Goal: Information Seeking & Learning: Learn about a topic

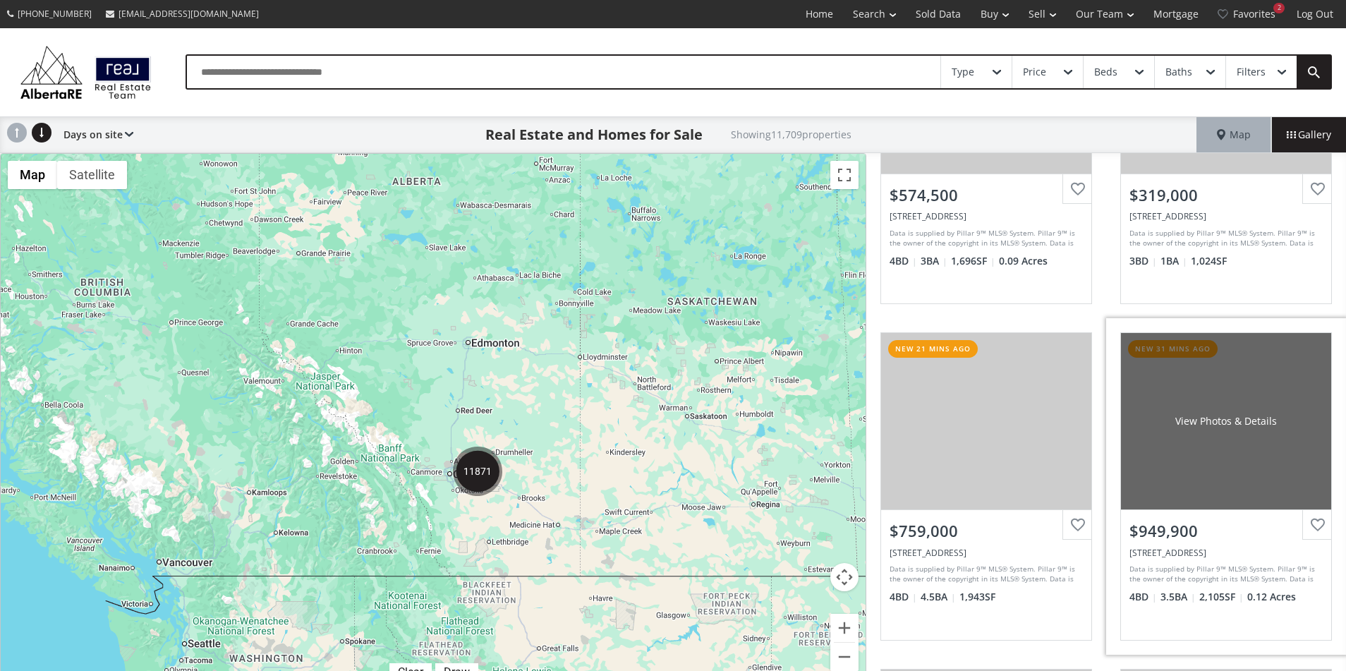
scroll to position [1221, 0]
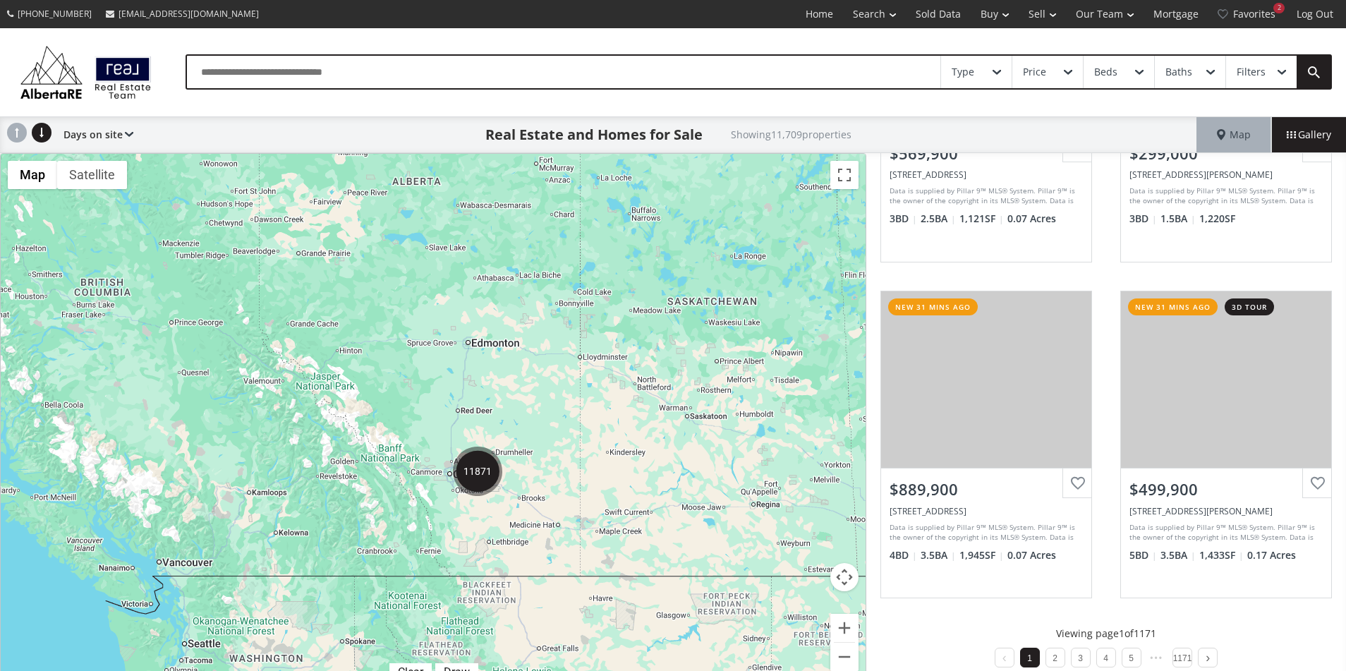
click at [481, 476] on img "11871" at bounding box center [477, 471] width 49 height 49
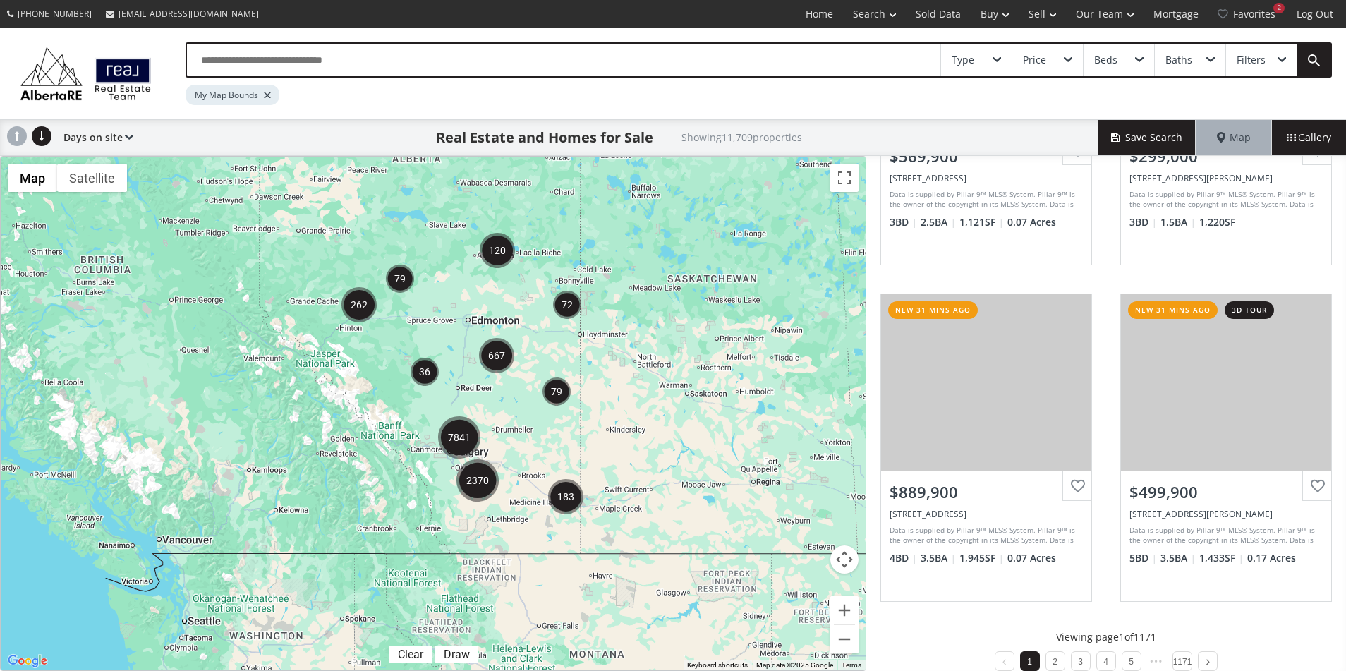
click at [470, 439] on img "7841" at bounding box center [459, 437] width 42 height 42
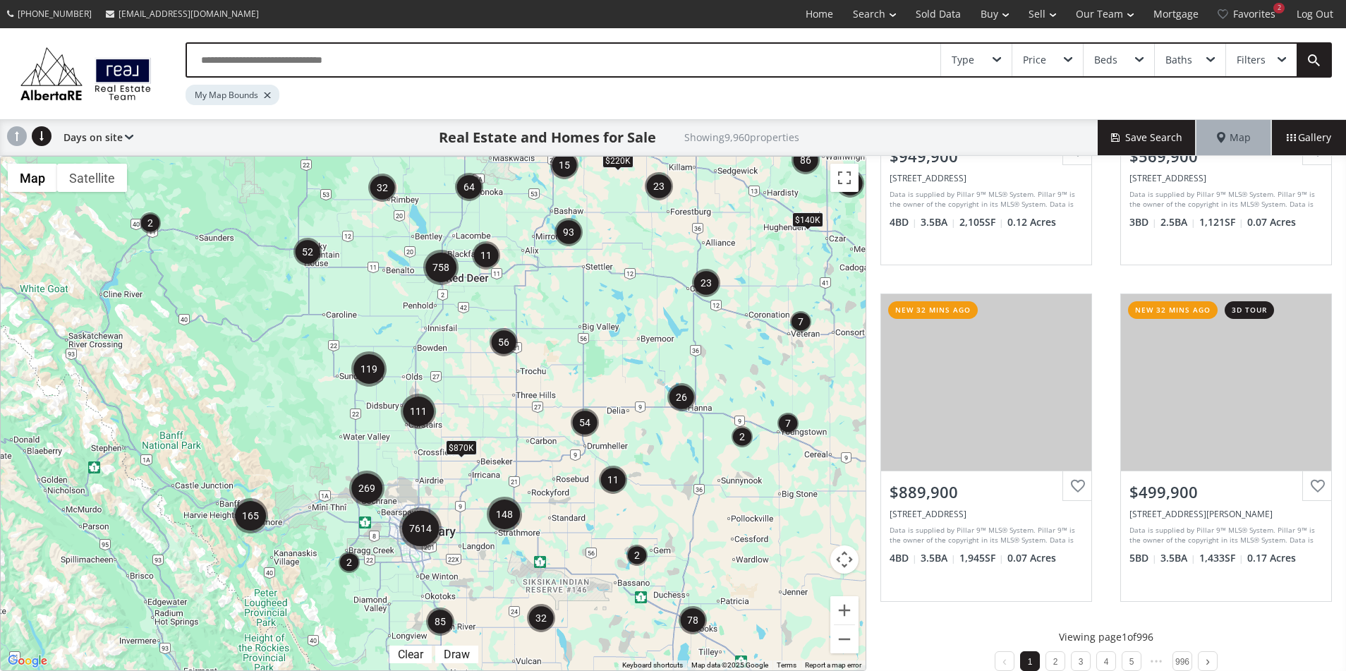
click at [416, 529] on img "7614" at bounding box center [420, 528] width 42 height 42
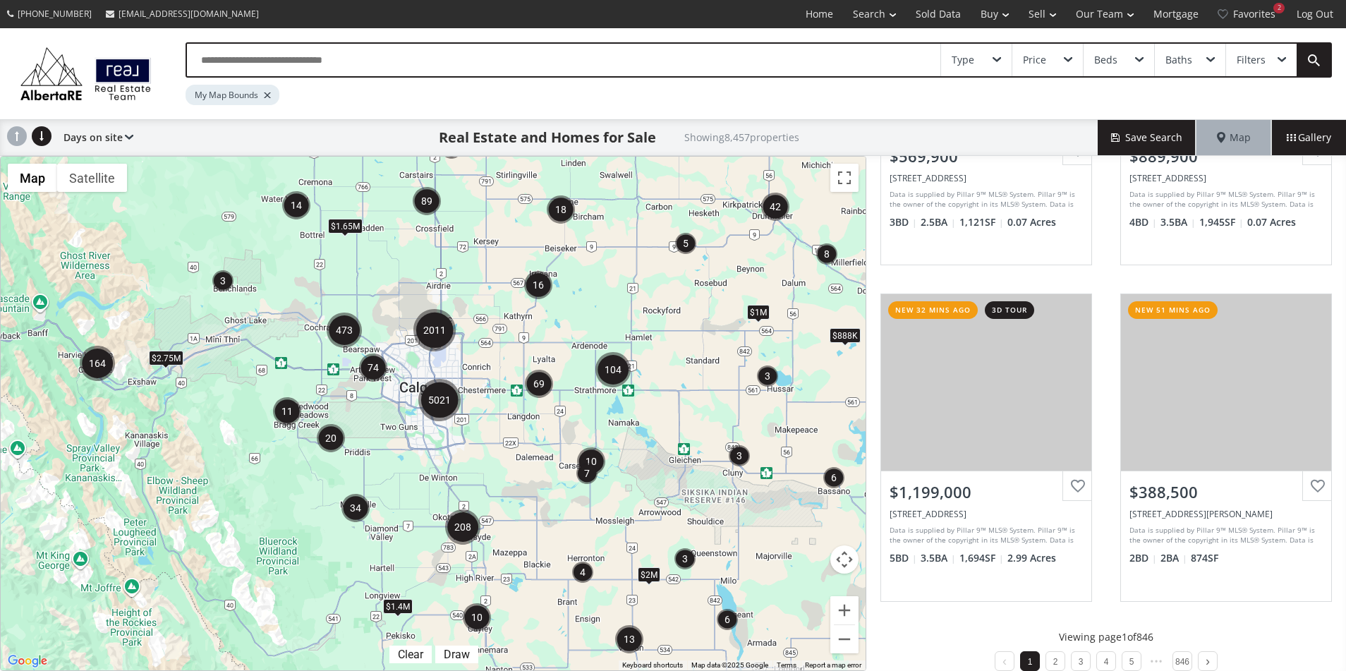
click at [373, 373] on img "74" at bounding box center [373, 368] width 28 height 28
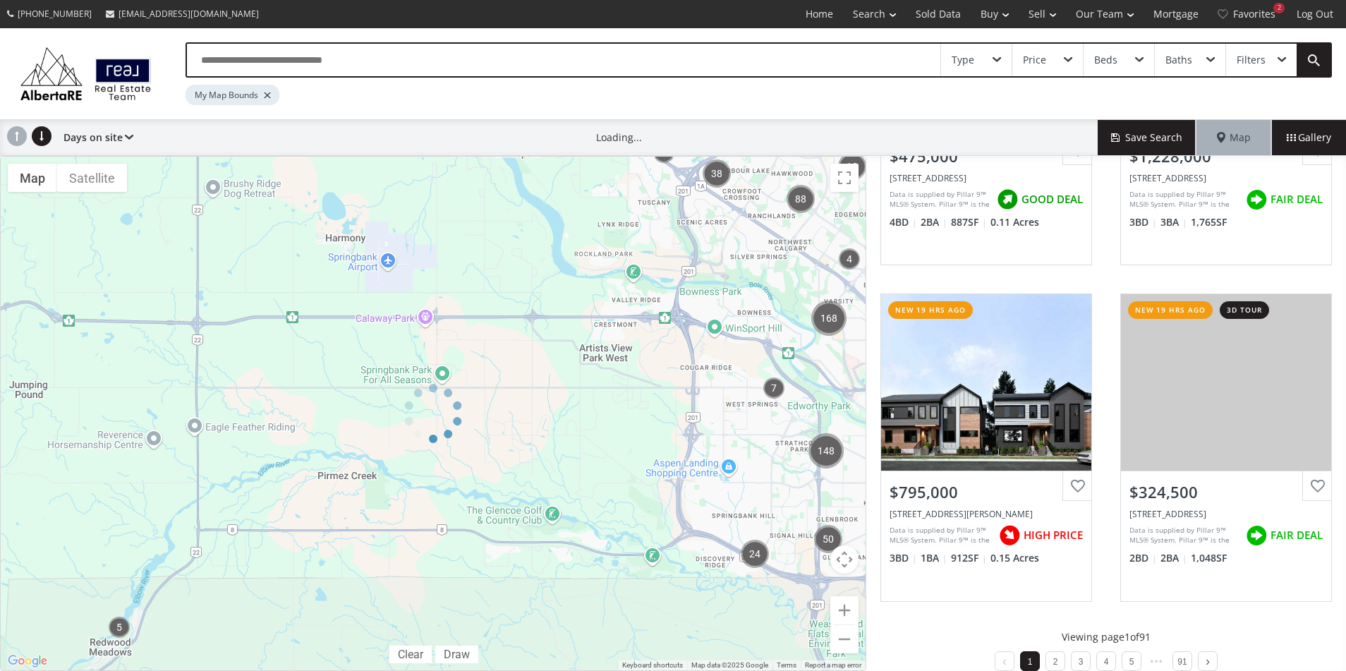
drag, startPoint x: 713, startPoint y: 244, endPoint x: 529, endPoint y: 358, distance: 215.8
click at [529, 358] on div at bounding box center [433, 413] width 867 height 515
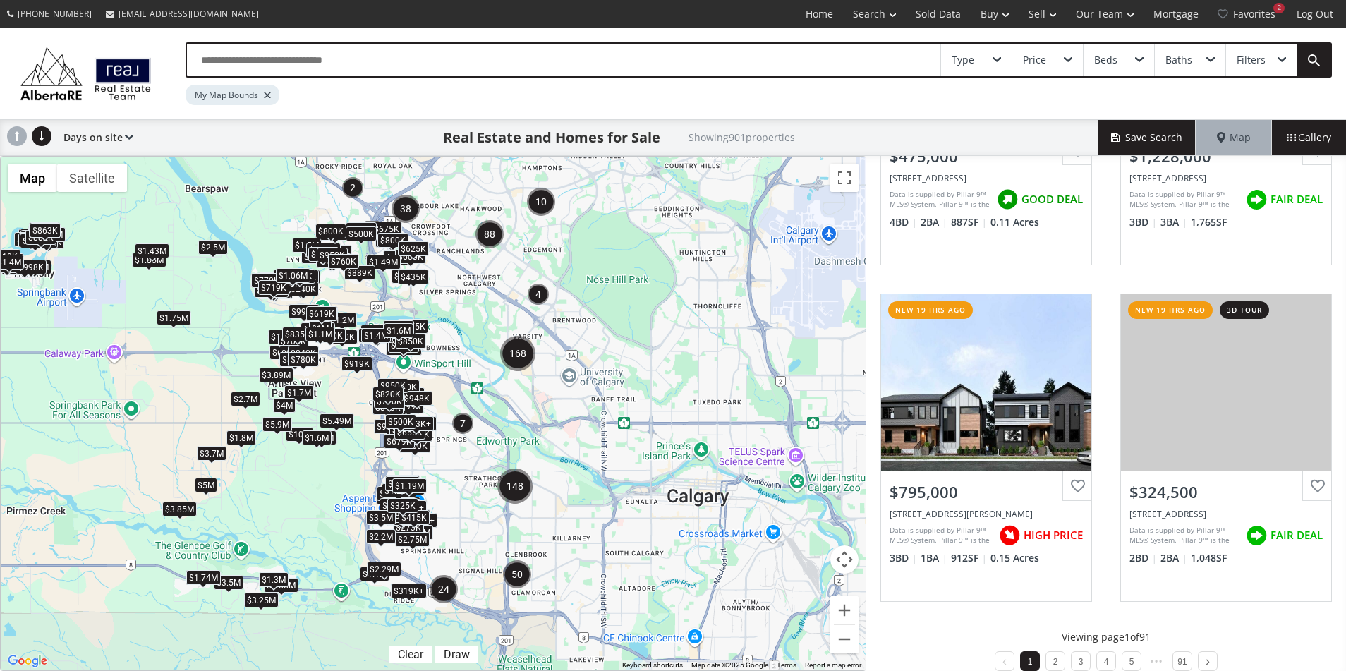
drag, startPoint x: 771, startPoint y: 274, endPoint x: 457, endPoint y: 310, distance: 315.3
click at [457, 310] on div "To navigate, press the arrow keys. $950K $1.06M $500K+ $359K $335K $865K $925K …" at bounding box center [433, 414] width 865 height 514
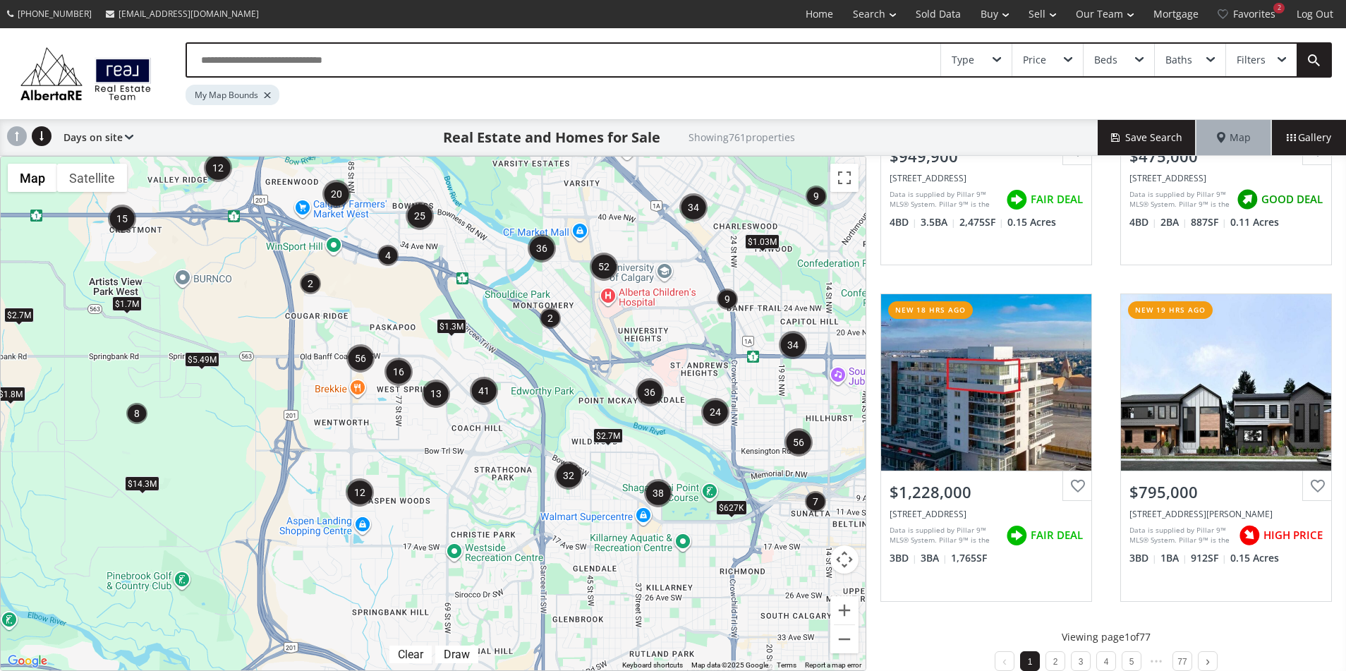
drag, startPoint x: 433, startPoint y: 480, endPoint x: 402, endPoint y: 322, distance: 160.3
click at [402, 322] on div "To navigate, press the arrow keys. $1.8M $2.7M $1.03M $1.3M $1.7M $5.49M $889K …" at bounding box center [433, 414] width 865 height 514
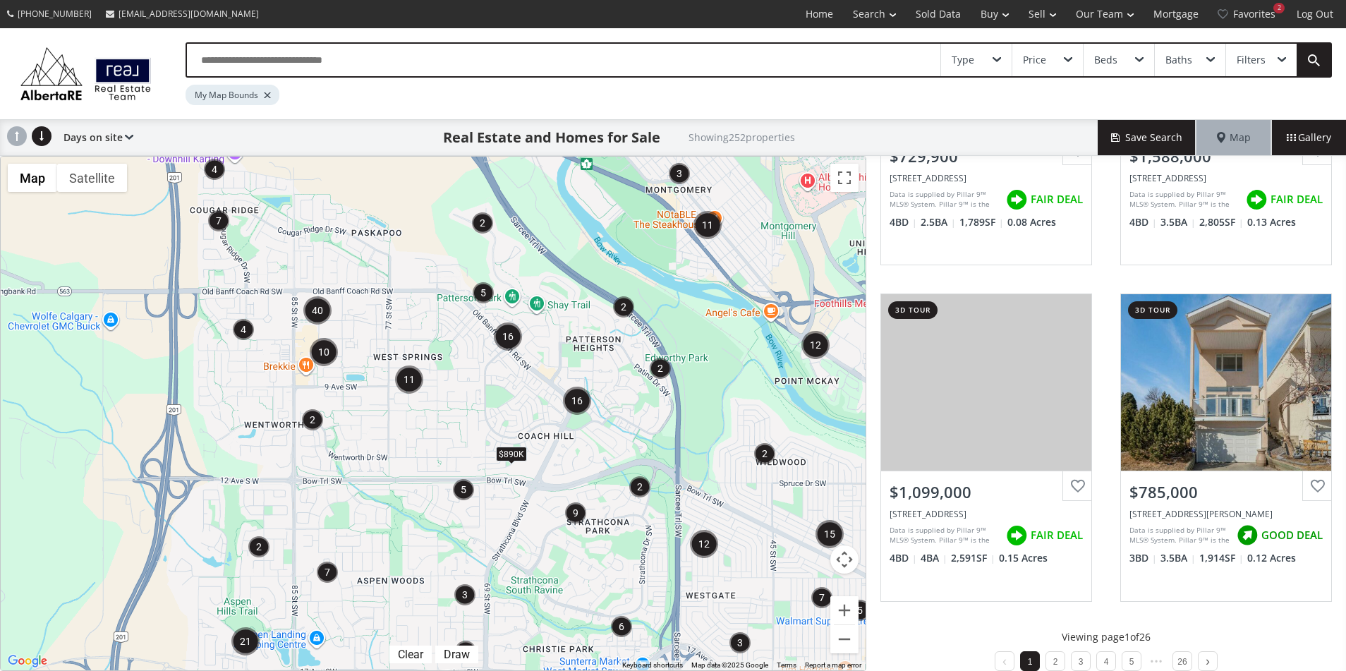
click at [407, 382] on img "11" at bounding box center [409, 380] width 28 height 28
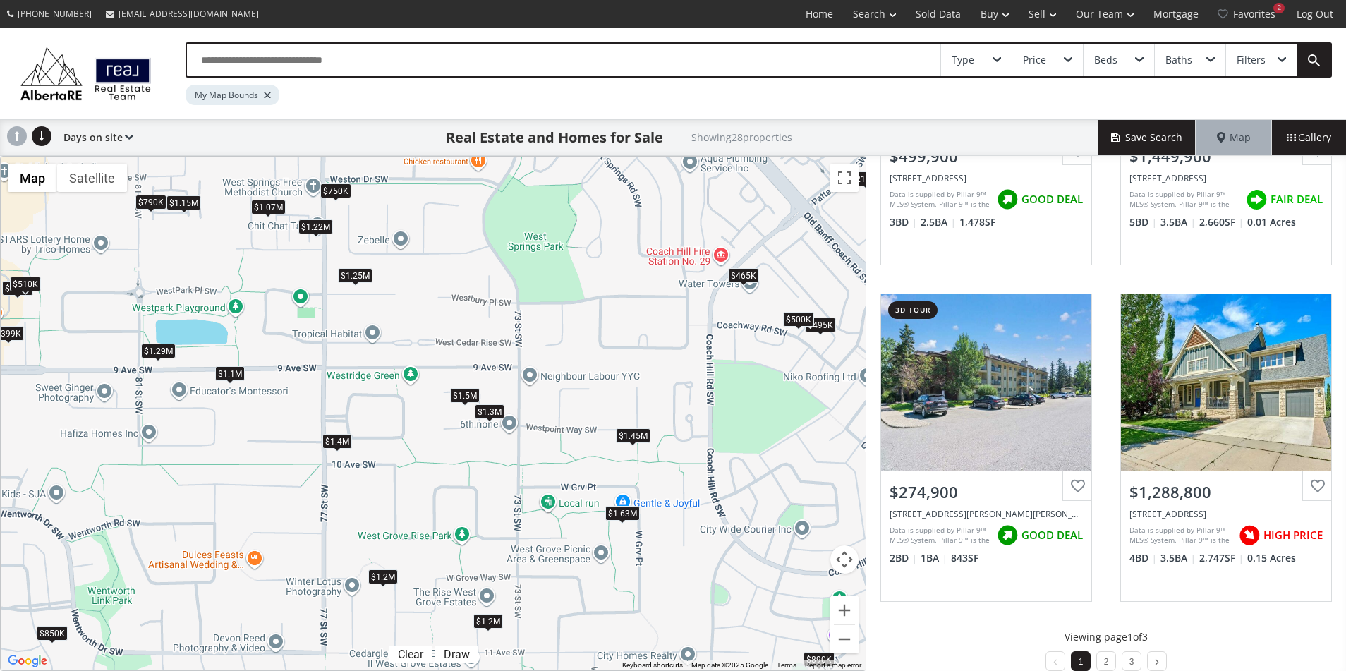
click at [490, 409] on div "$1.3M" at bounding box center [490, 411] width 30 height 15
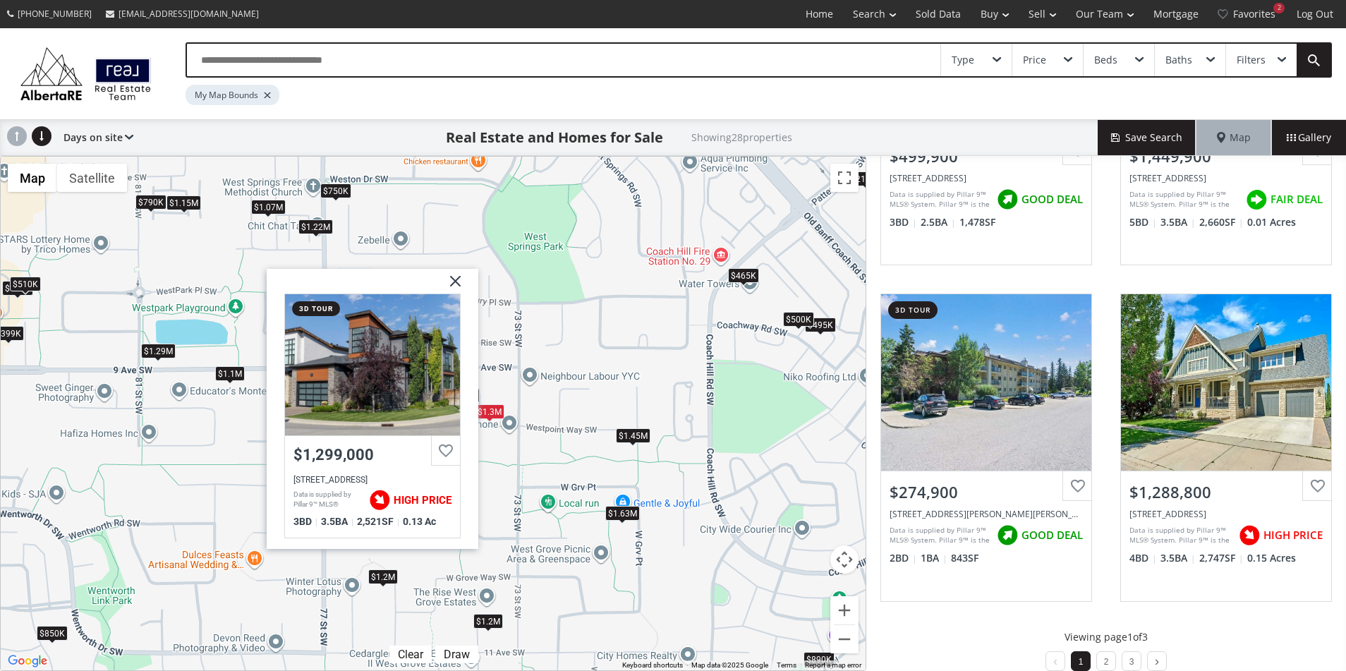
click at [459, 279] on img at bounding box center [450, 286] width 35 height 35
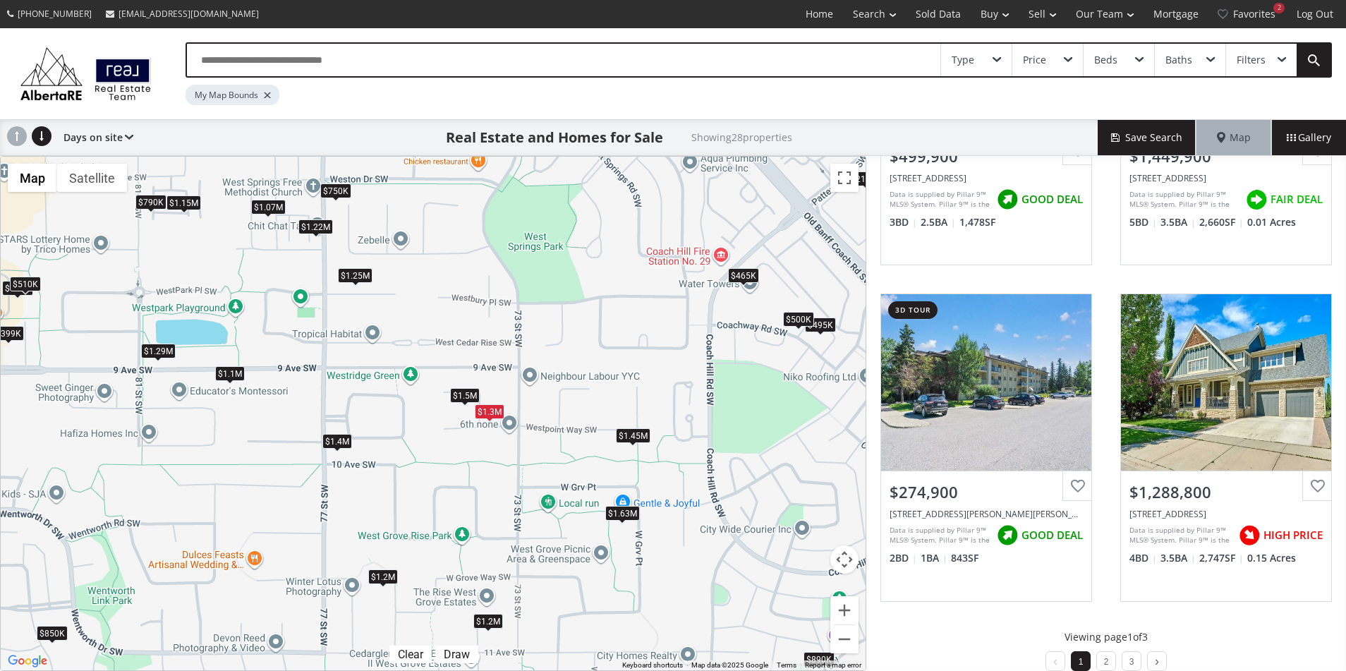
click at [361, 274] on div "$1.25M" at bounding box center [355, 275] width 35 height 15
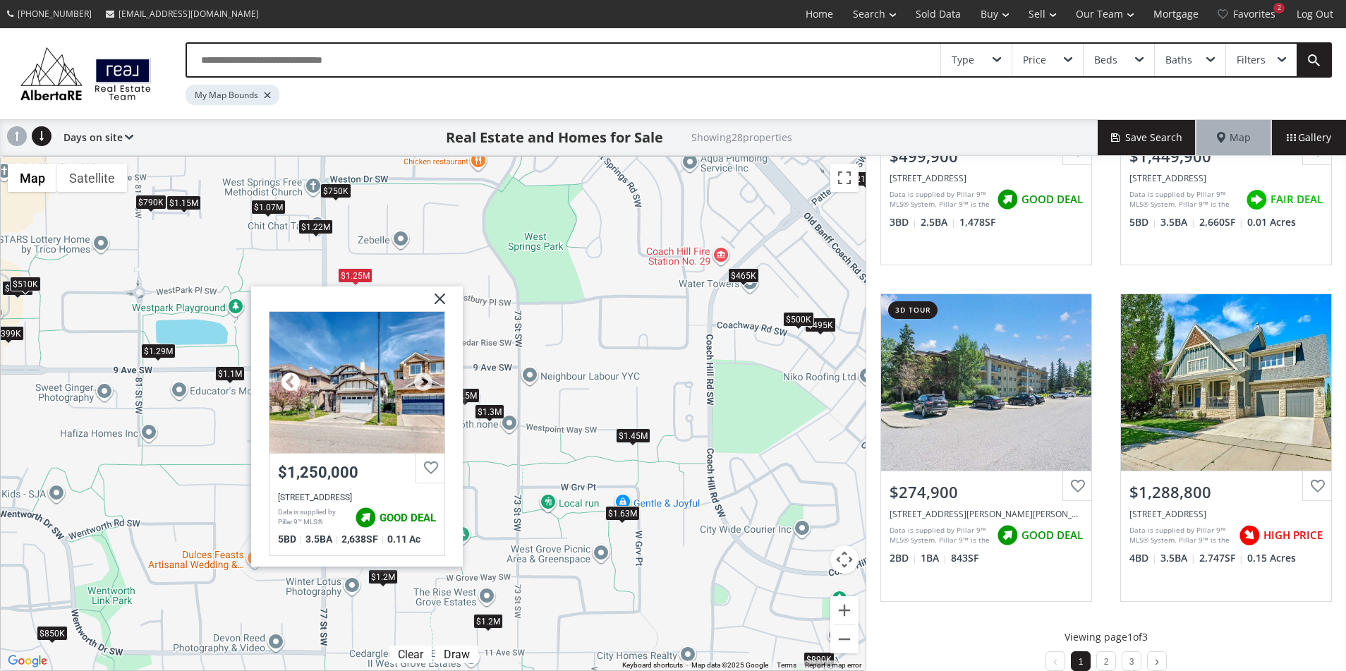
click at [291, 387] on div at bounding box center [290, 382] width 21 height 21
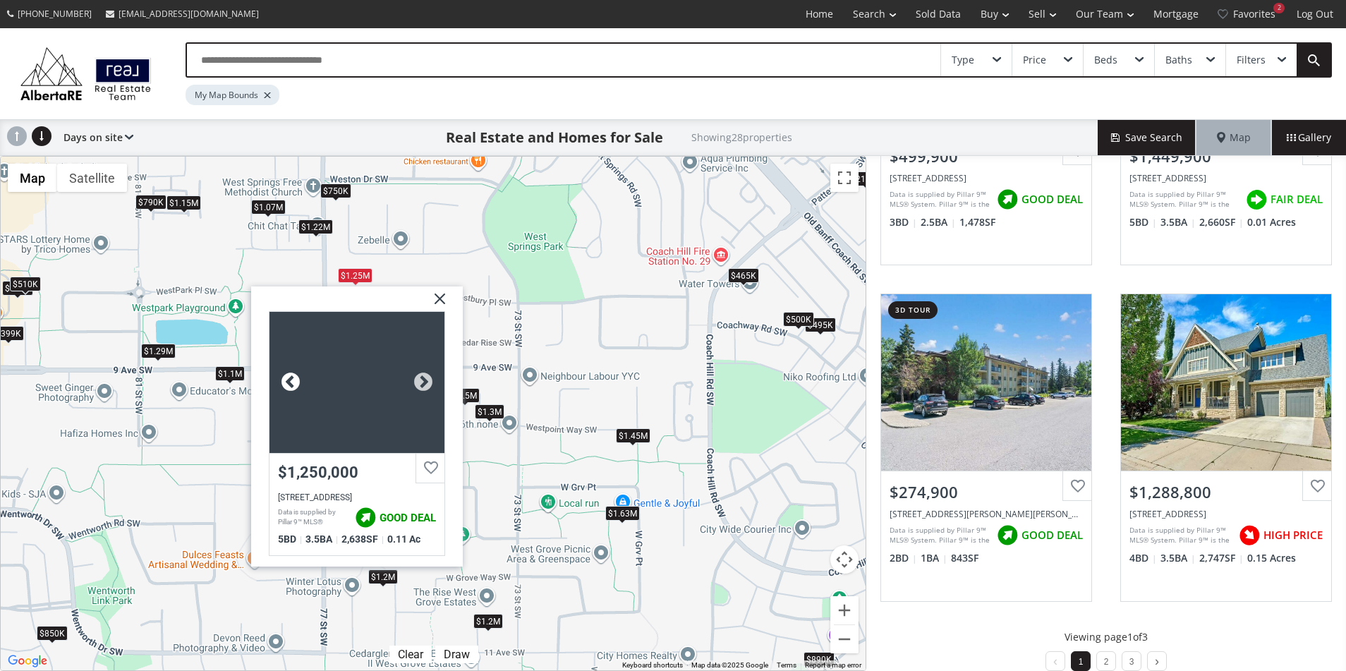
click at [291, 387] on div at bounding box center [290, 382] width 21 height 21
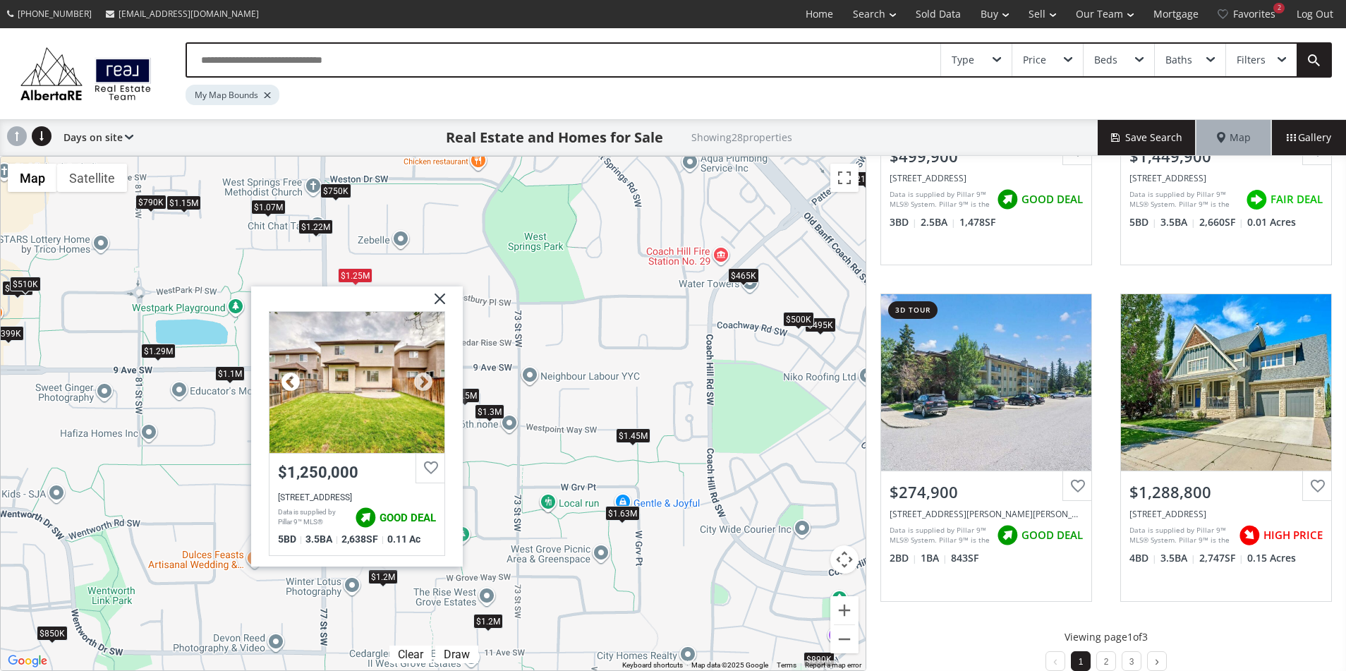
click at [291, 387] on div at bounding box center [290, 382] width 21 height 21
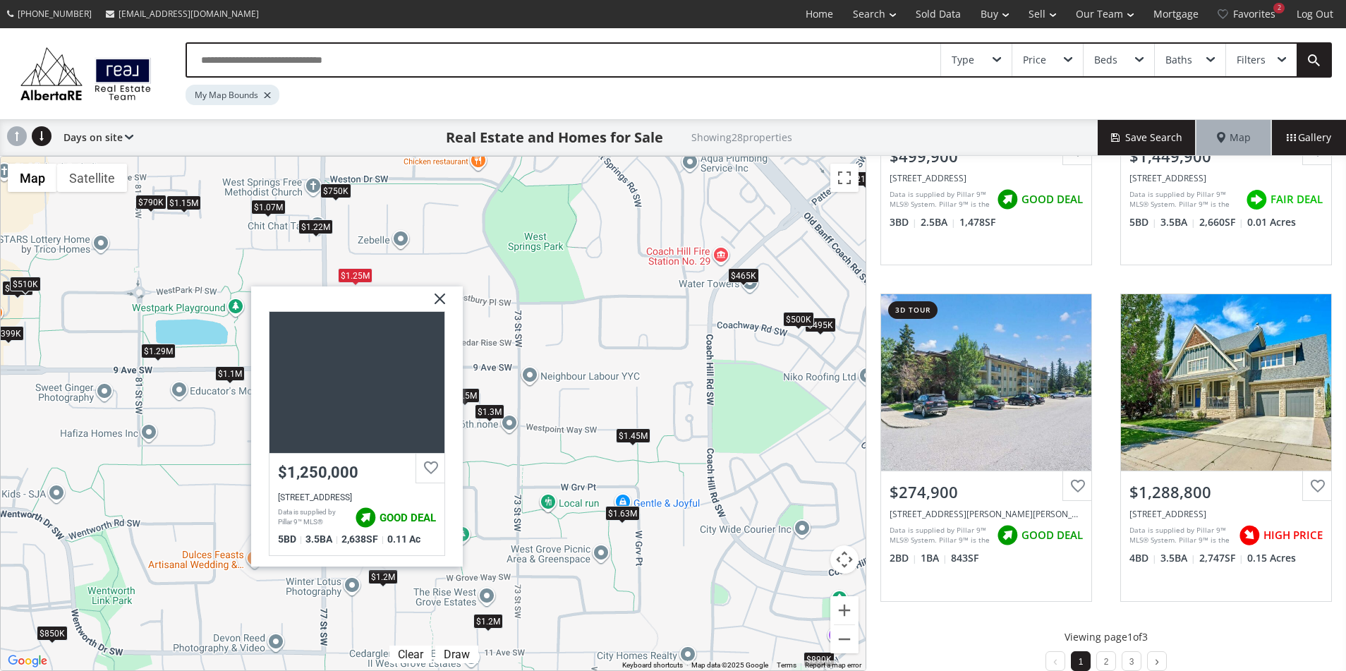
click at [442, 297] on img at bounding box center [434, 303] width 35 height 35
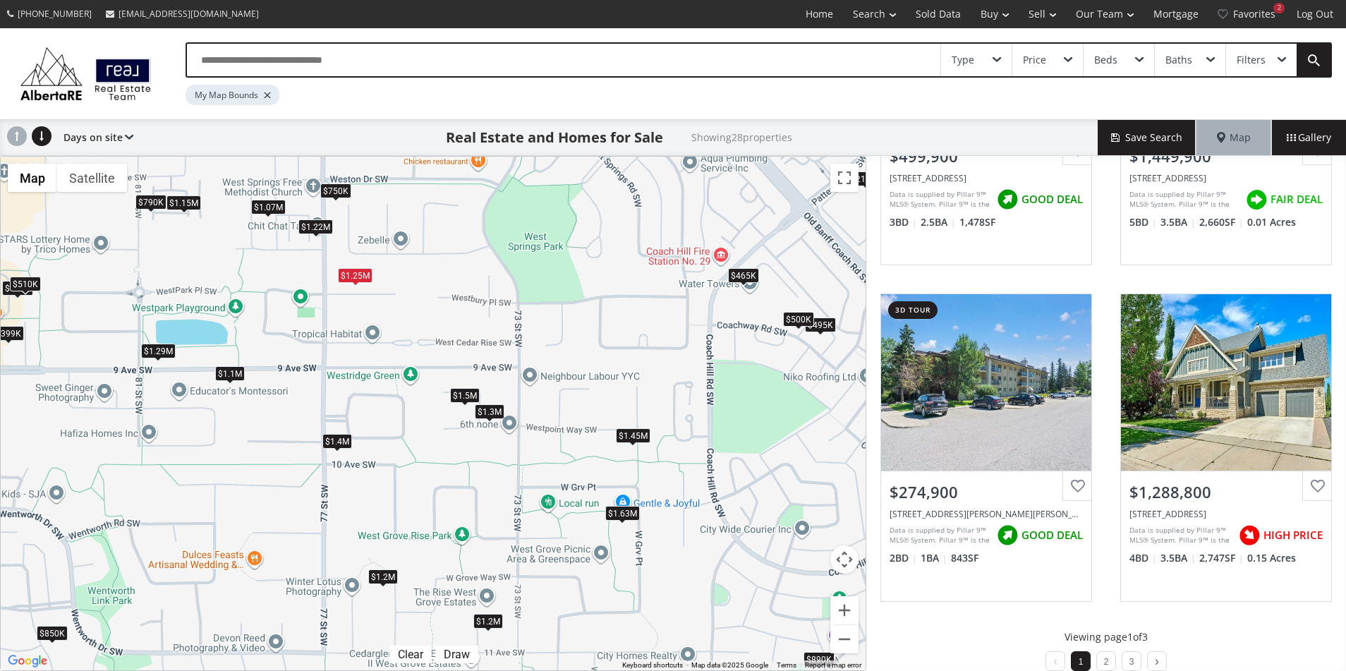
click at [1279, 67] on div "Filters" at bounding box center [1261, 60] width 71 height 32
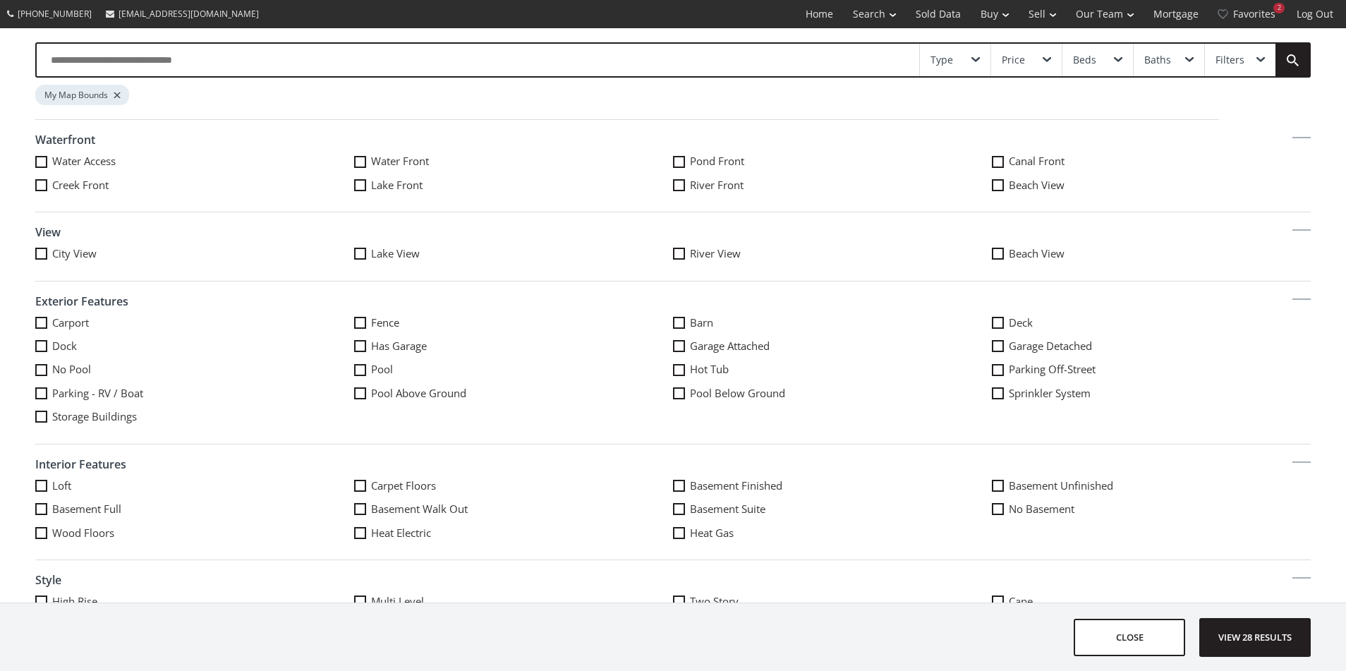
scroll to position [622, 0]
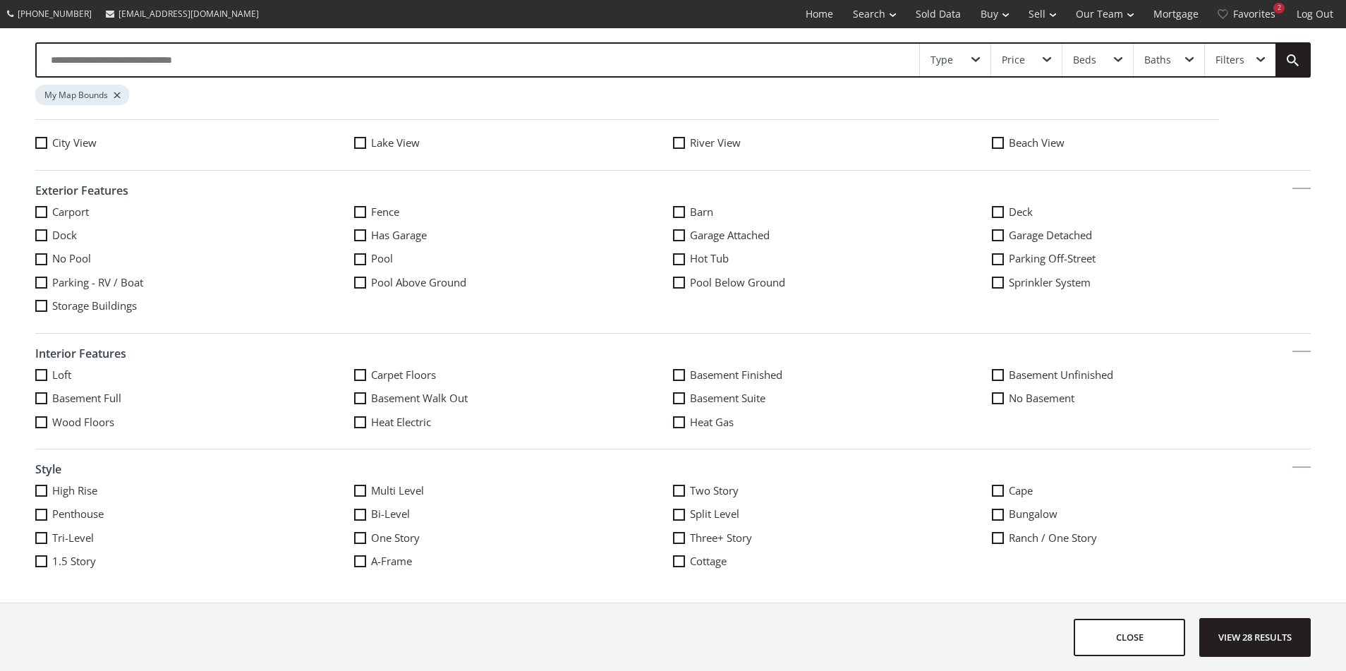
click at [361, 400] on span at bounding box center [360, 398] width 12 height 12
click at [1252, 635] on span "View 0 results" at bounding box center [1255, 637] width 103 height 37
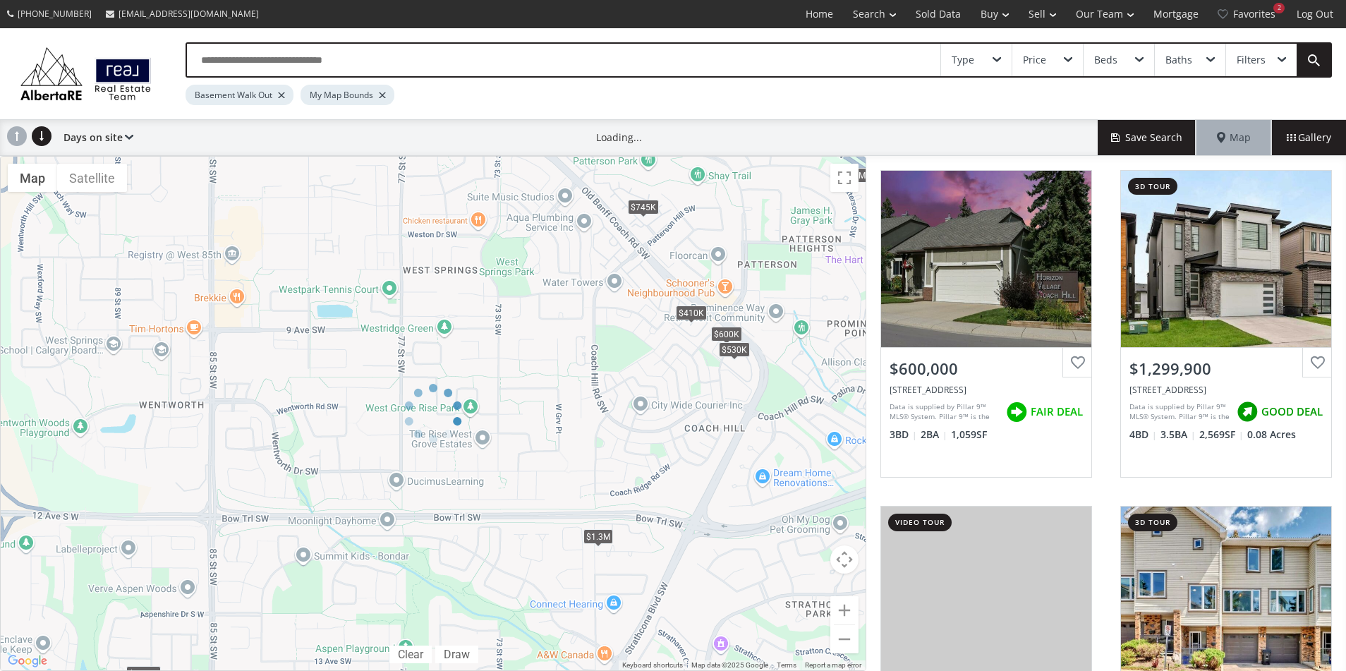
drag, startPoint x: 405, startPoint y: 495, endPoint x: 431, endPoint y: 346, distance: 151.9
click at [431, 346] on div "← Move left → Move right ↑ Move up ↓ Move down + Zoom in - Zoom out Home Jump l…" at bounding box center [433, 413] width 867 height 515
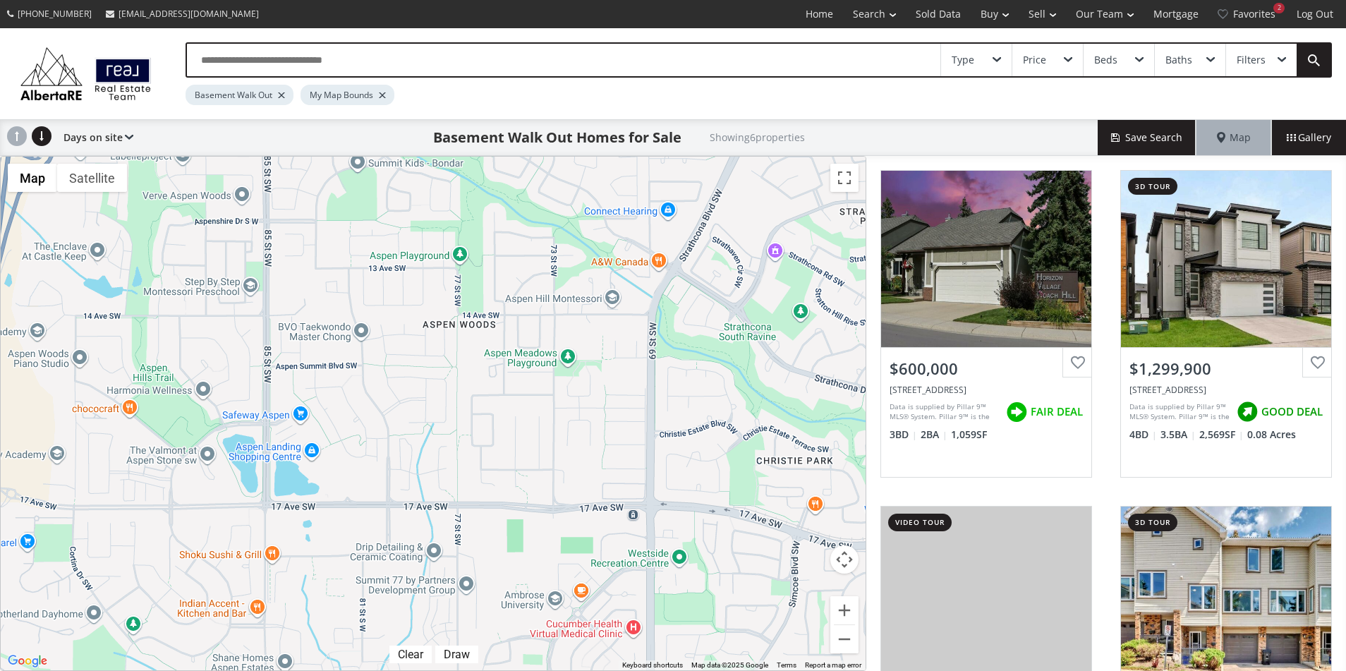
drag, startPoint x: 436, startPoint y: 249, endPoint x: 460, endPoint y: 156, distance: 96.2
click at [460, 157] on div "To navigate, press the arrow keys. $600K $1.3M $530K $410K $2.1M $745K" at bounding box center [433, 414] width 865 height 514
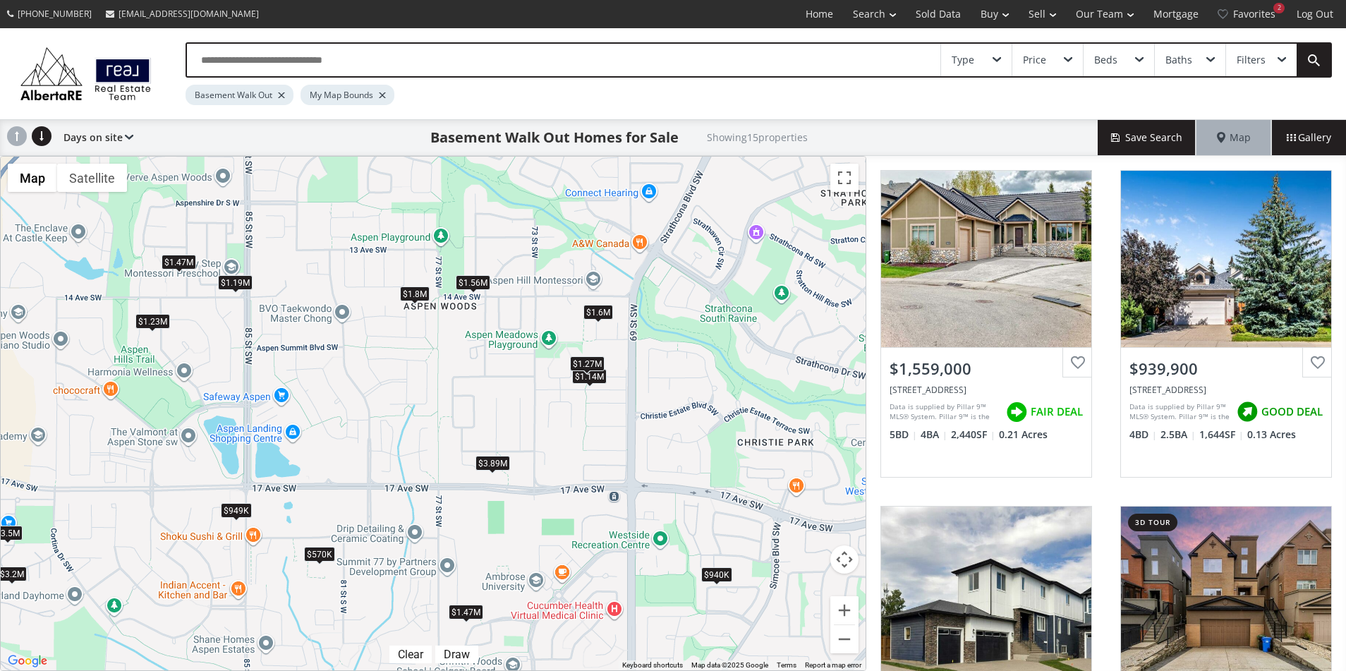
click at [241, 280] on div "$1.19M" at bounding box center [235, 282] width 35 height 15
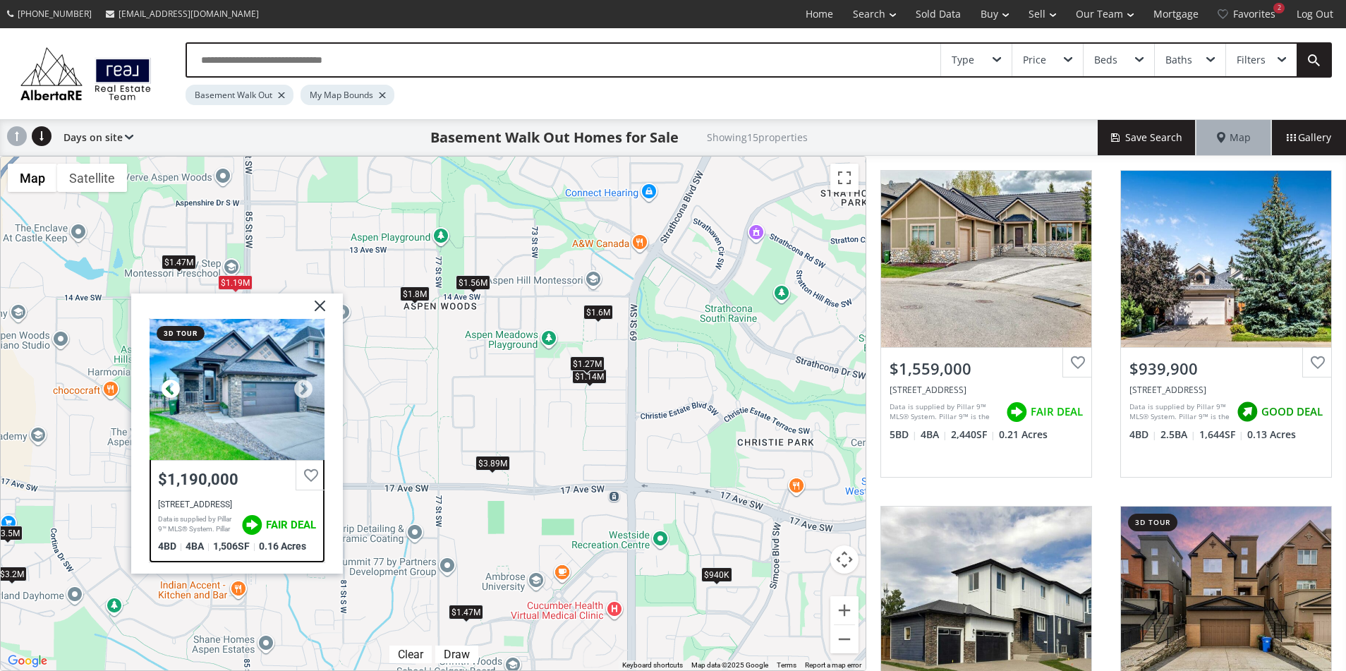
click at [169, 384] on div at bounding box center [170, 389] width 21 height 21
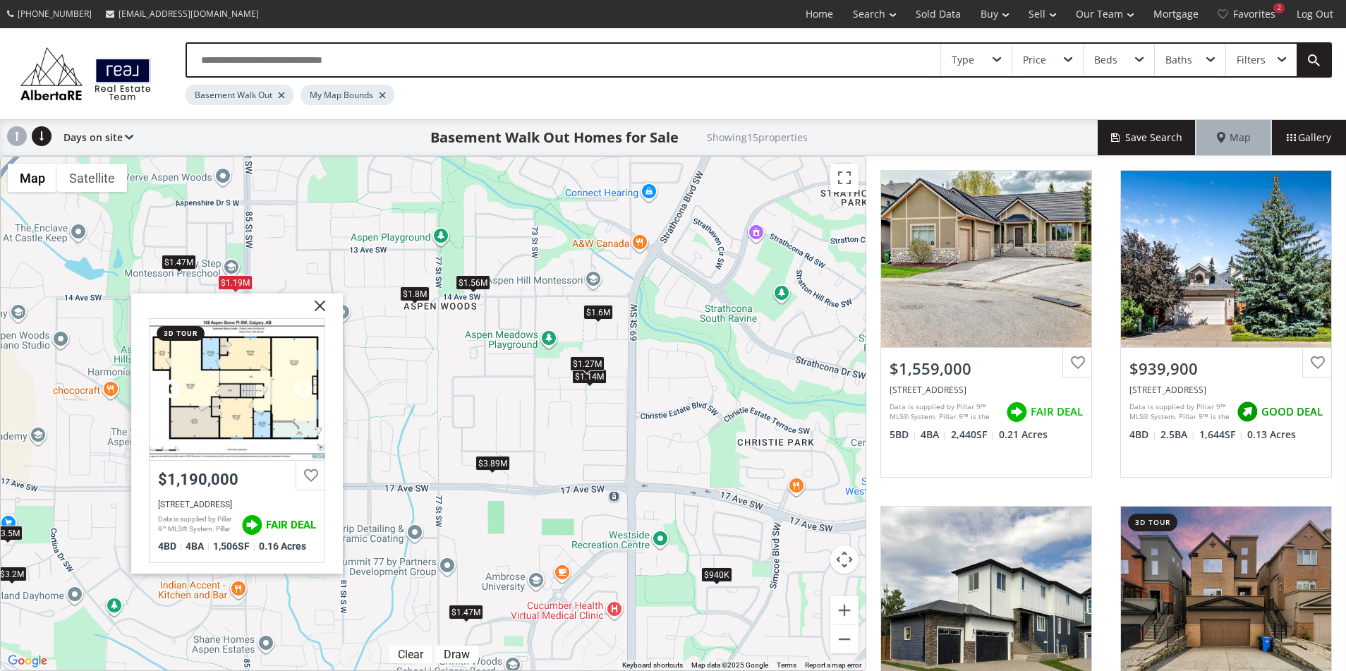
click at [169, 384] on div at bounding box center [170, 389] width 21 height 21
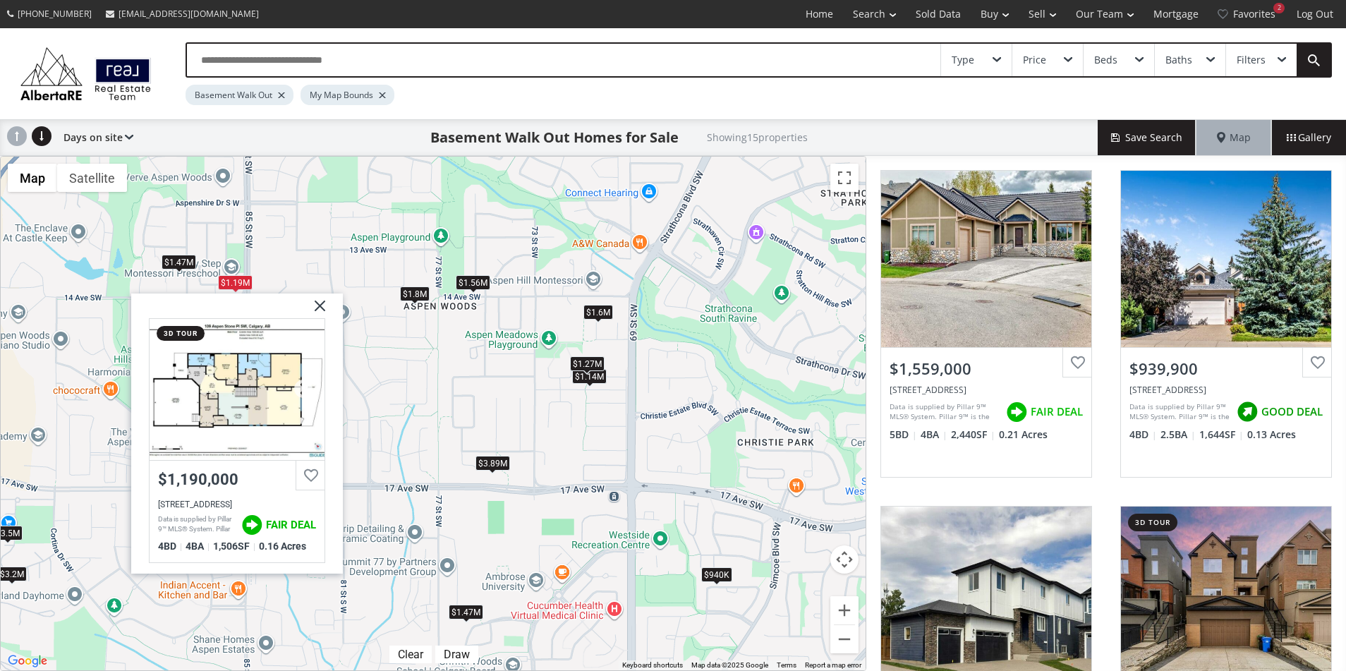
click at [169, 384] on div at bounding box center [170, 389] width 21 height 21
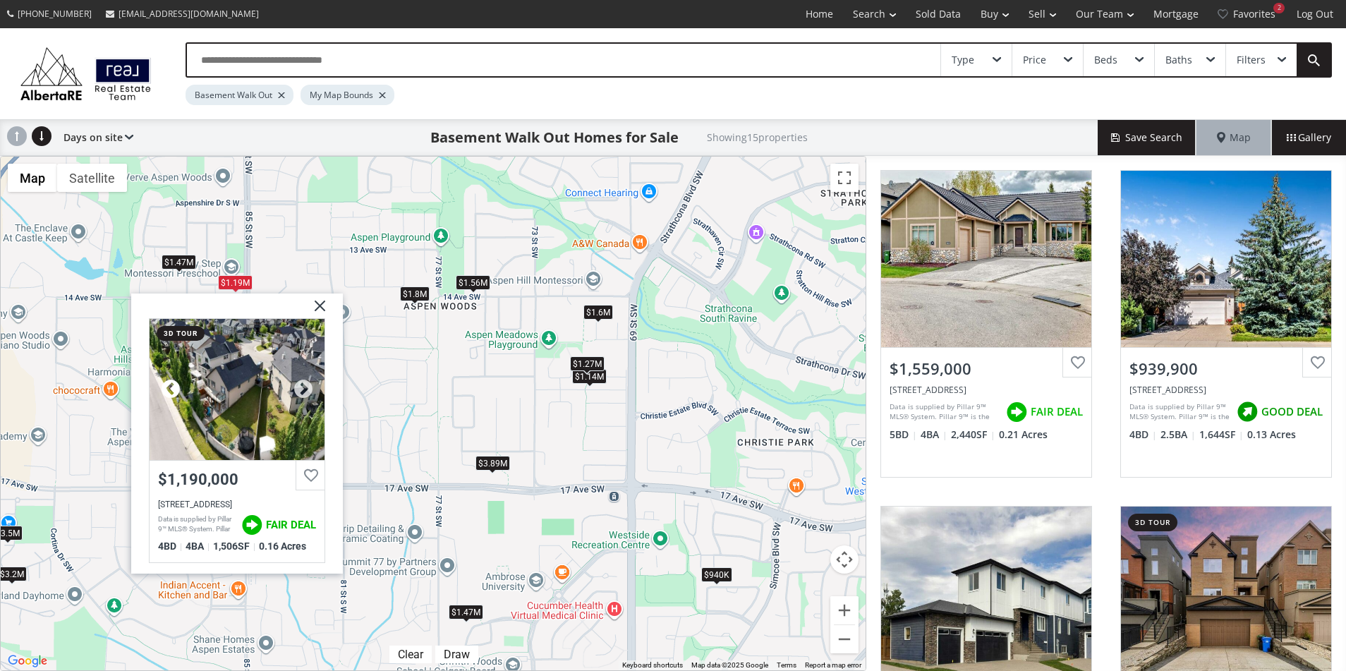
click at [169, 384] on div at bounding box center [170, 389] width 21 height 21
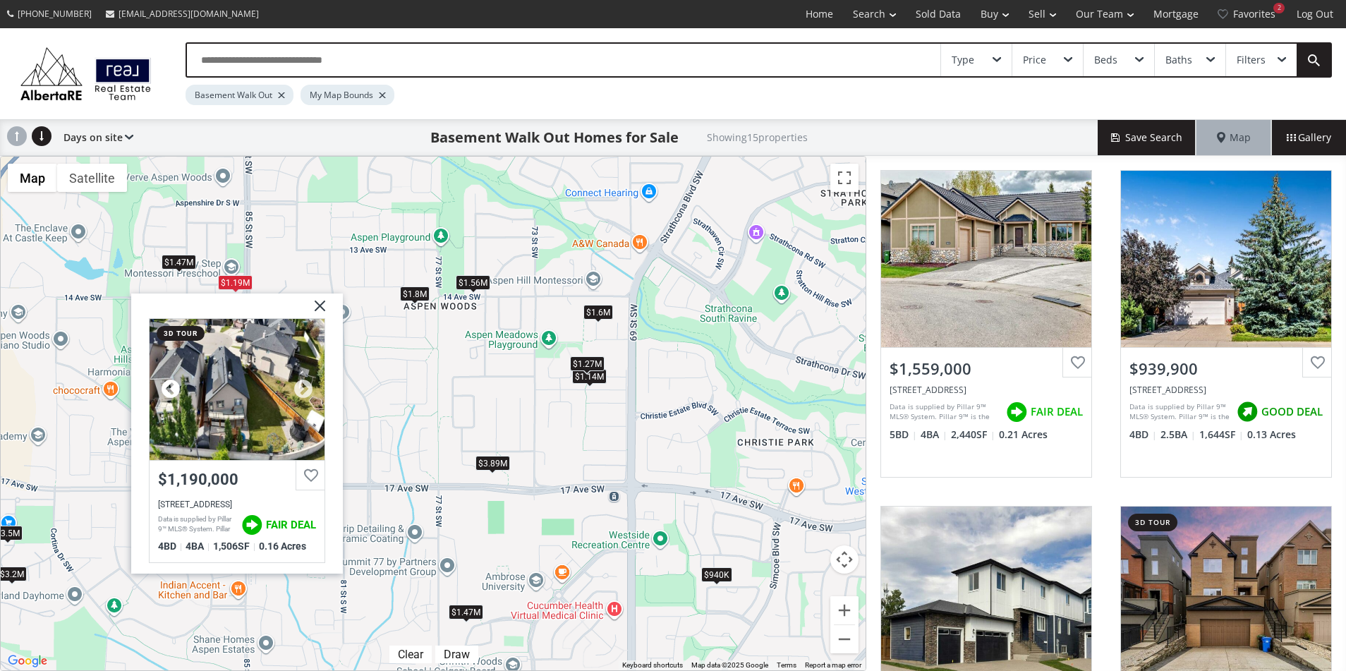
click at [169, 384] on div at bounding box center [170, 389] width 21 height 21
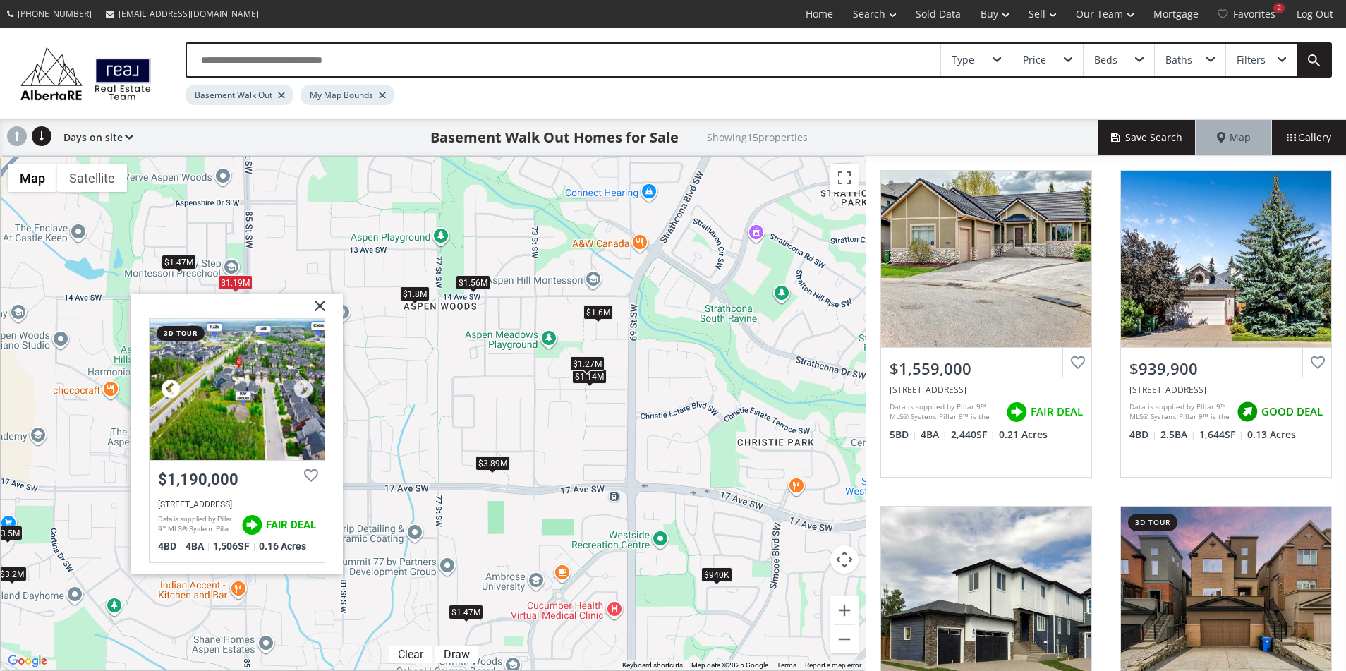
click at [169, 384] on div at bounding box center [170, 389] width 21 height 21
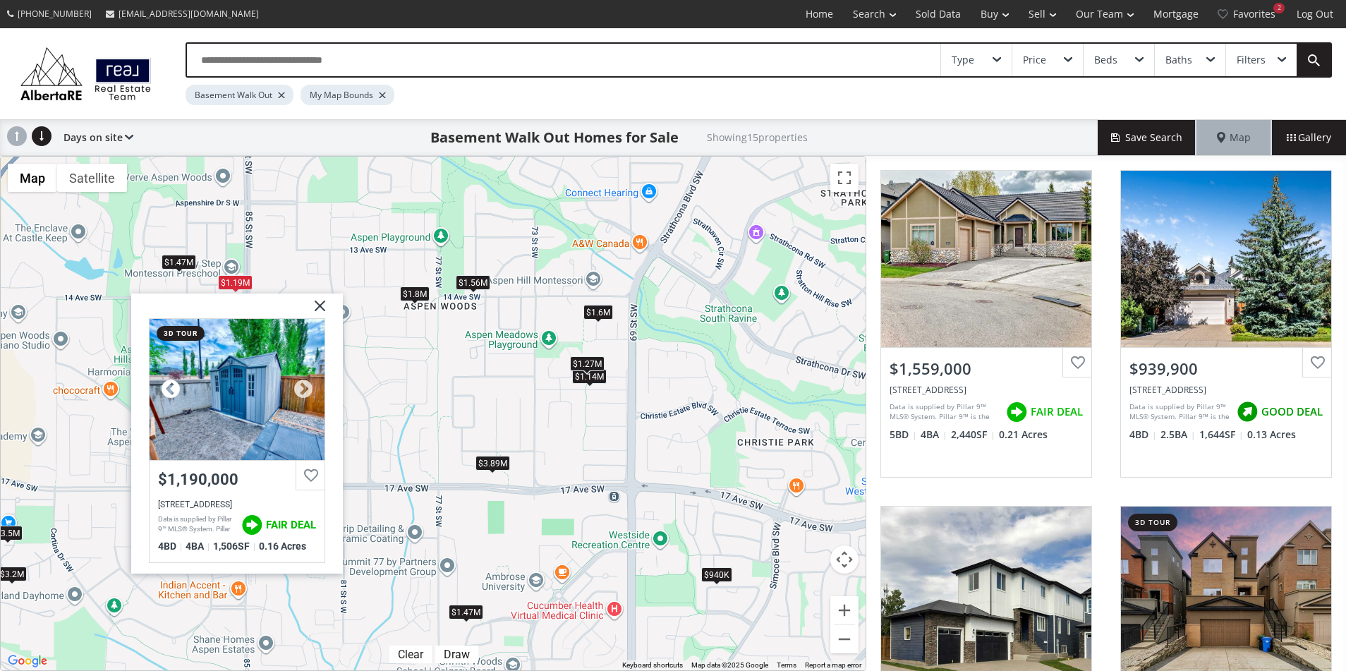
click at [169, 384] on div at bounding box center [170, 389] width 21 height 21
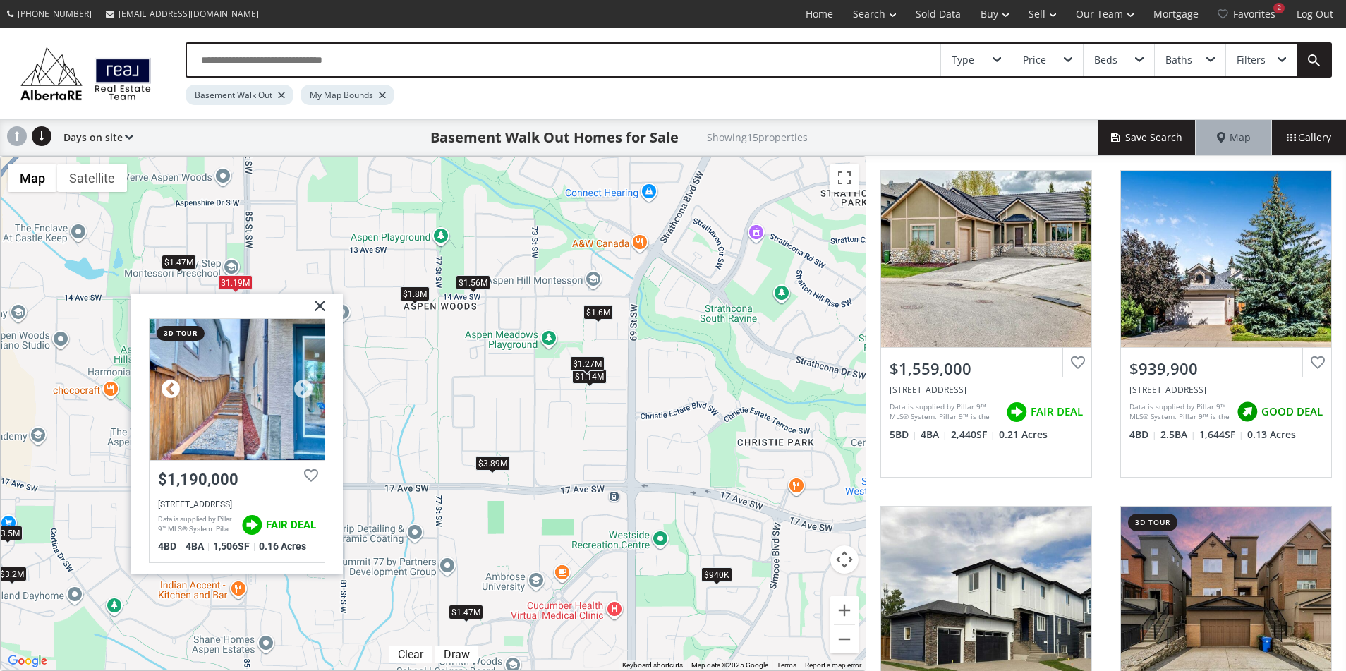
click at [169, 384] on div at bounding box center [170, 389] width 21 height 21
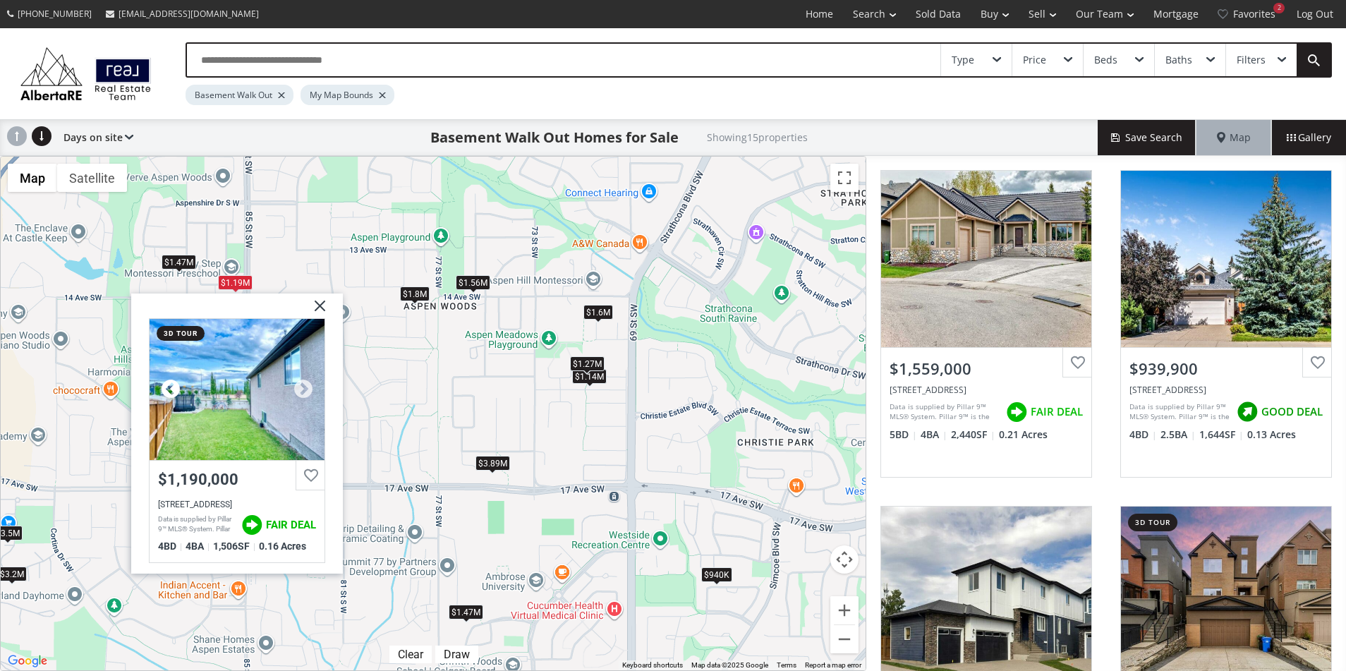
click at [169, 384] on div at bounding box center [170, 389] width 21 height 21
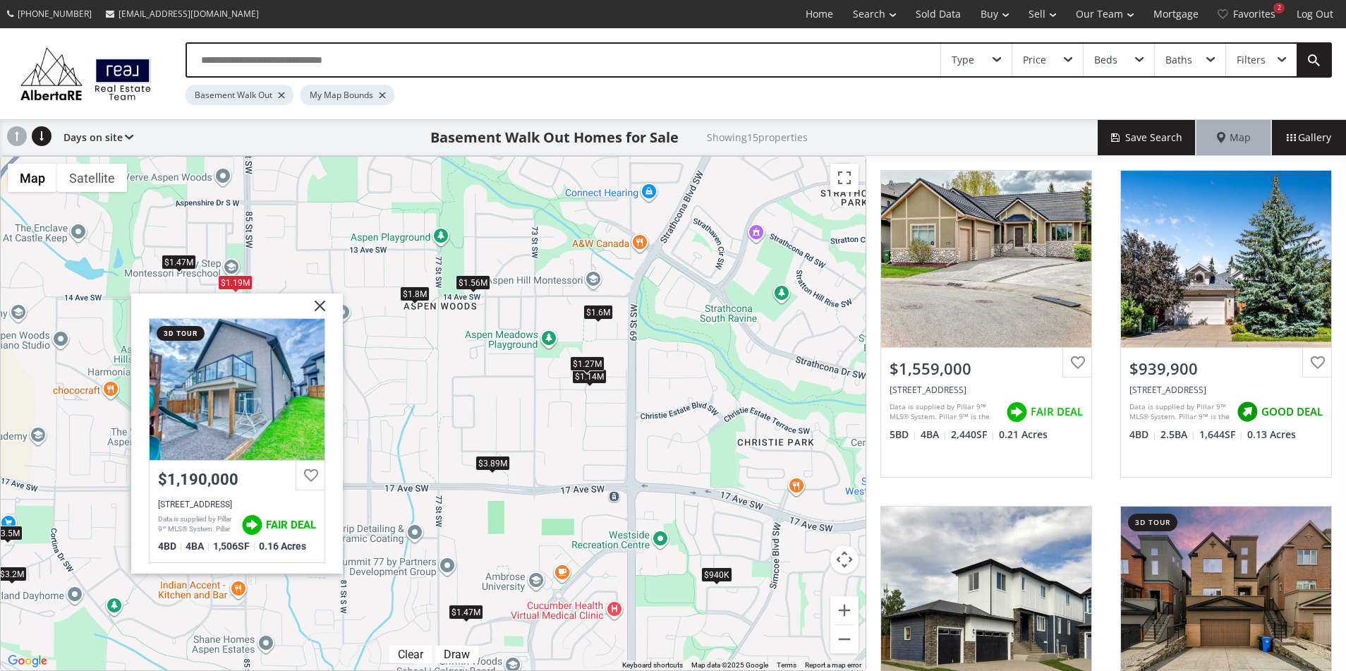
click at [320, 308] on img at bounding box center [314, 311] width 35 height 35
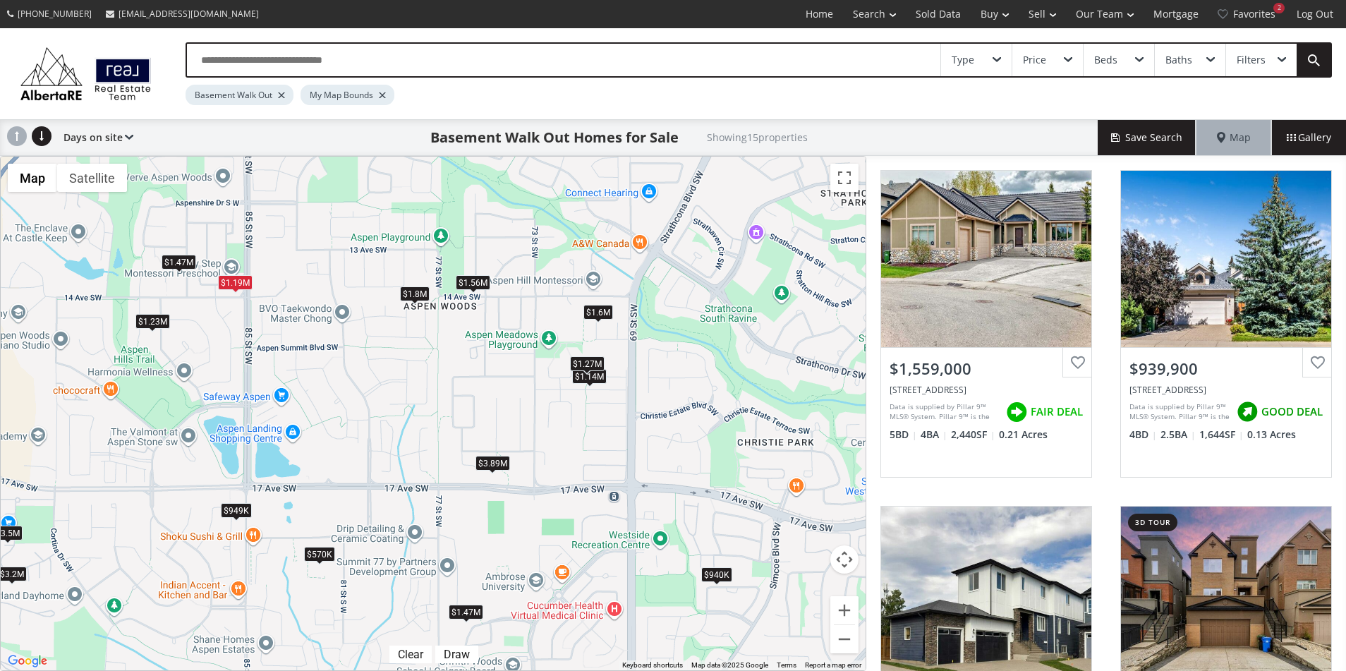
click at [155, 325] on div "$1.23M" at bounding box center [152, 321] width 35 height 15
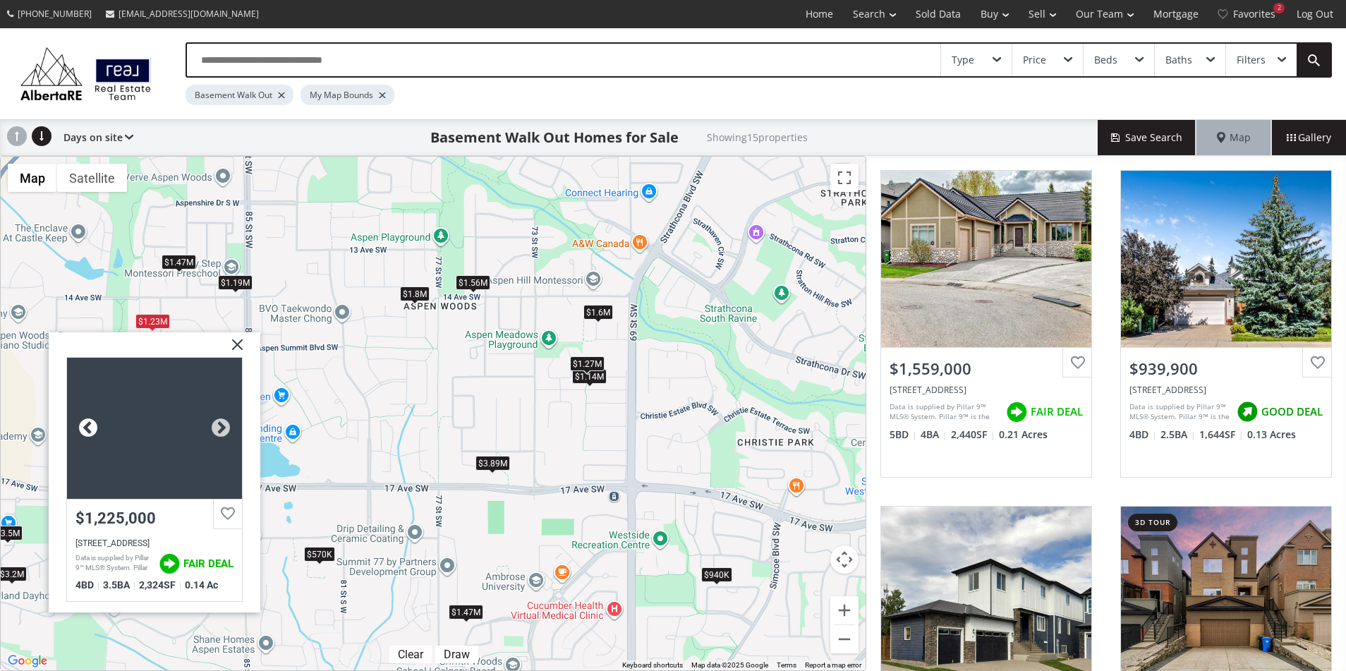
click at [86, 421] on div at bounding box center [88, 428] width 21 height 21
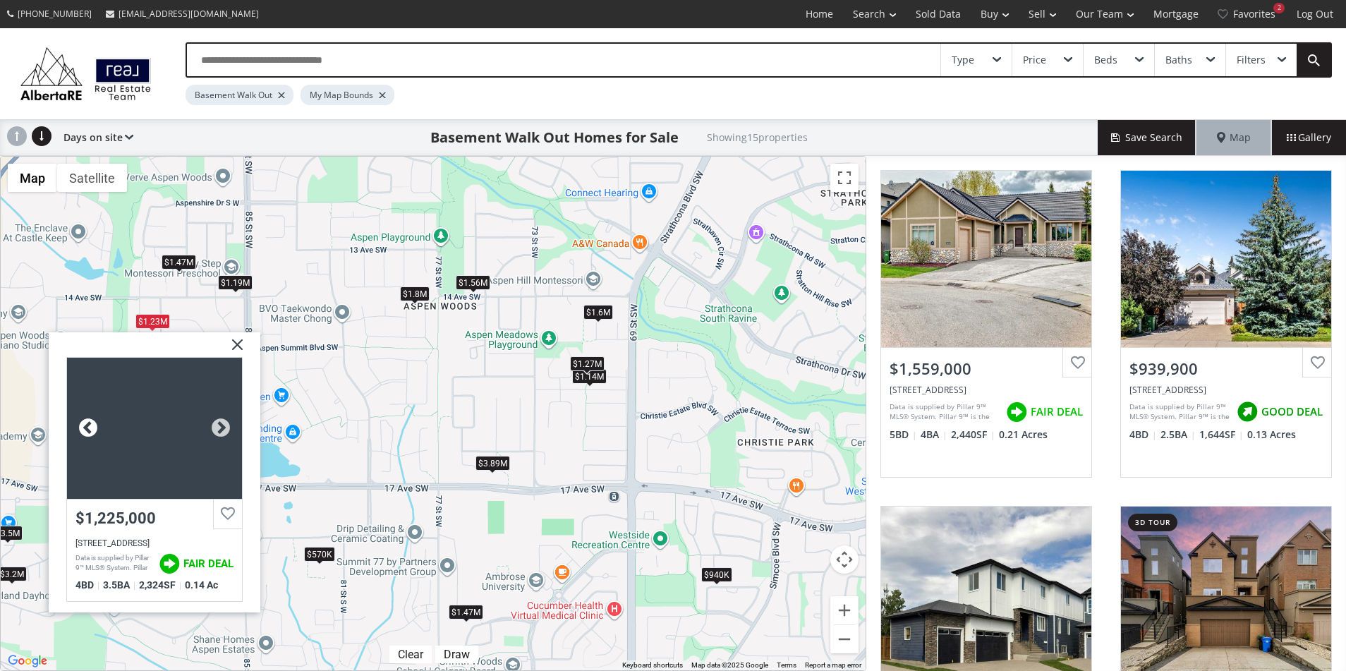
click at [86, 421] on div at bounding box center [88, 428] width 21 height 21
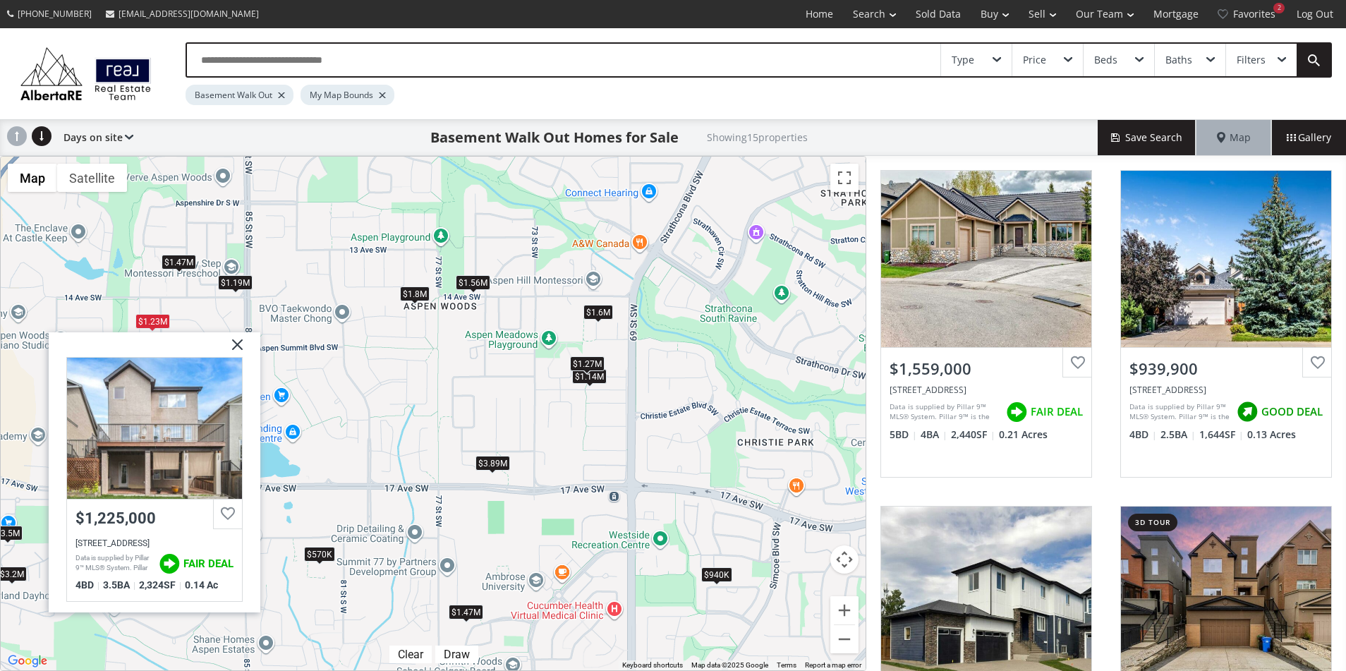
click at [240, 342] on img at bounding box center [232, 349] width 35 height 35
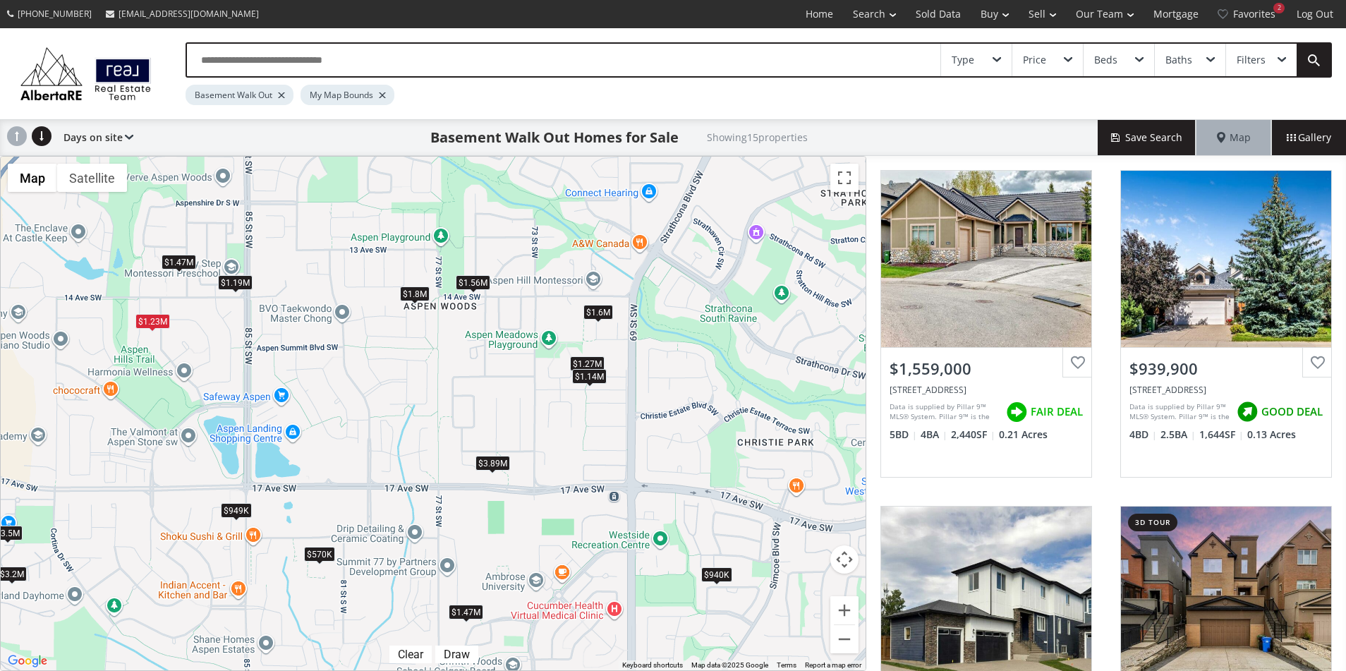
click at [595, 379] on div "$1.14M" at bounding box center [589, 376] width 35 height 15
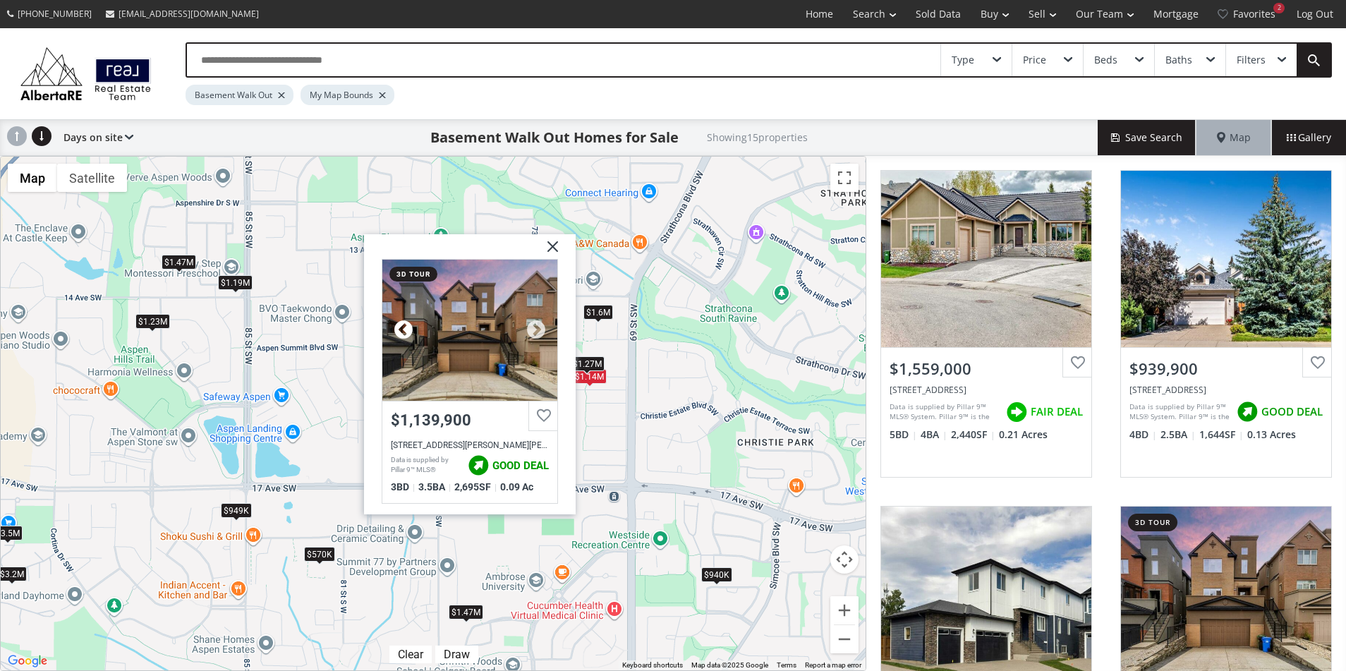
click at [404, 332] on div at bounding box center [403, 330] width 21 height 21
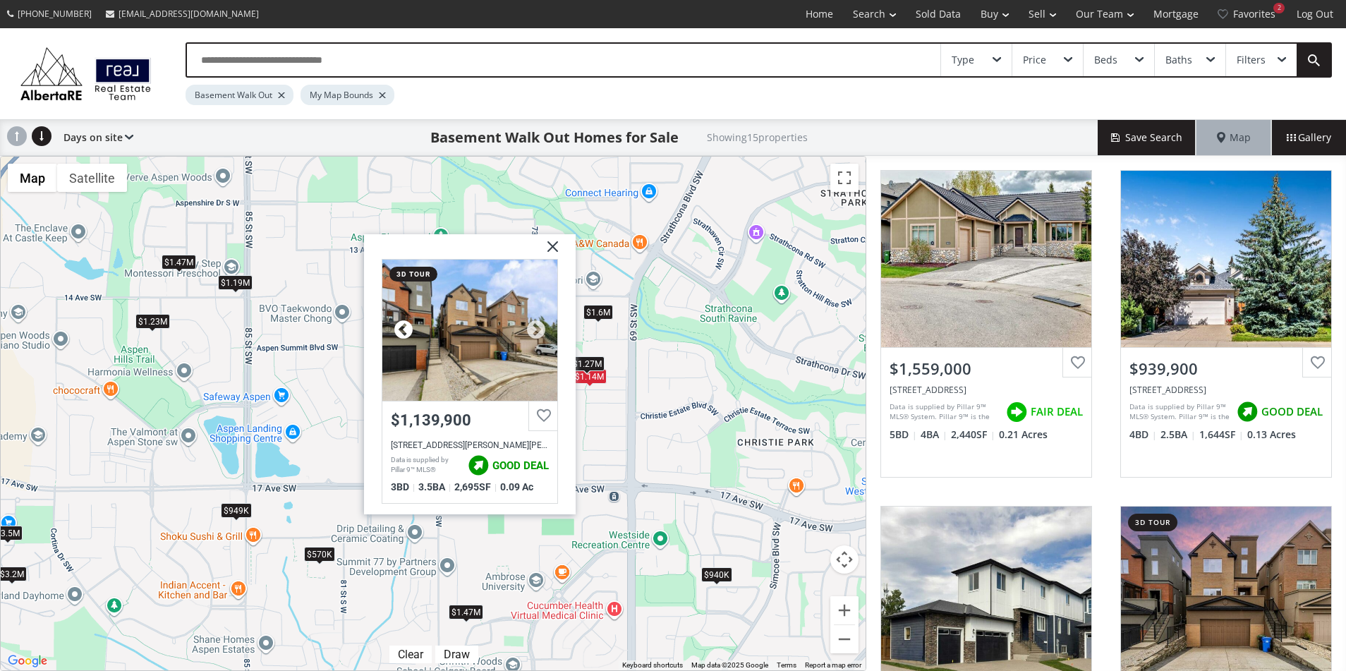
click at [404, 332] on div at bounding box center [403, 330] width 21 height 21
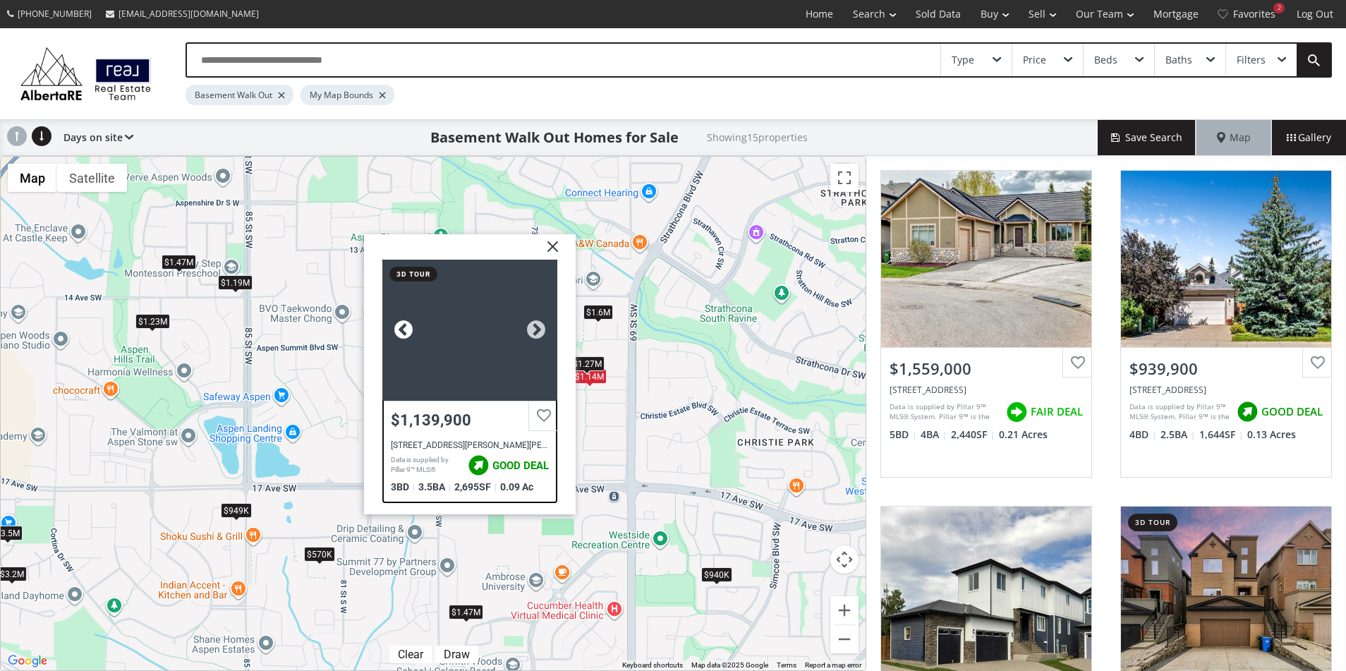
click at [404, 332] on div at bounding box center [403, 330] width 21 height 21
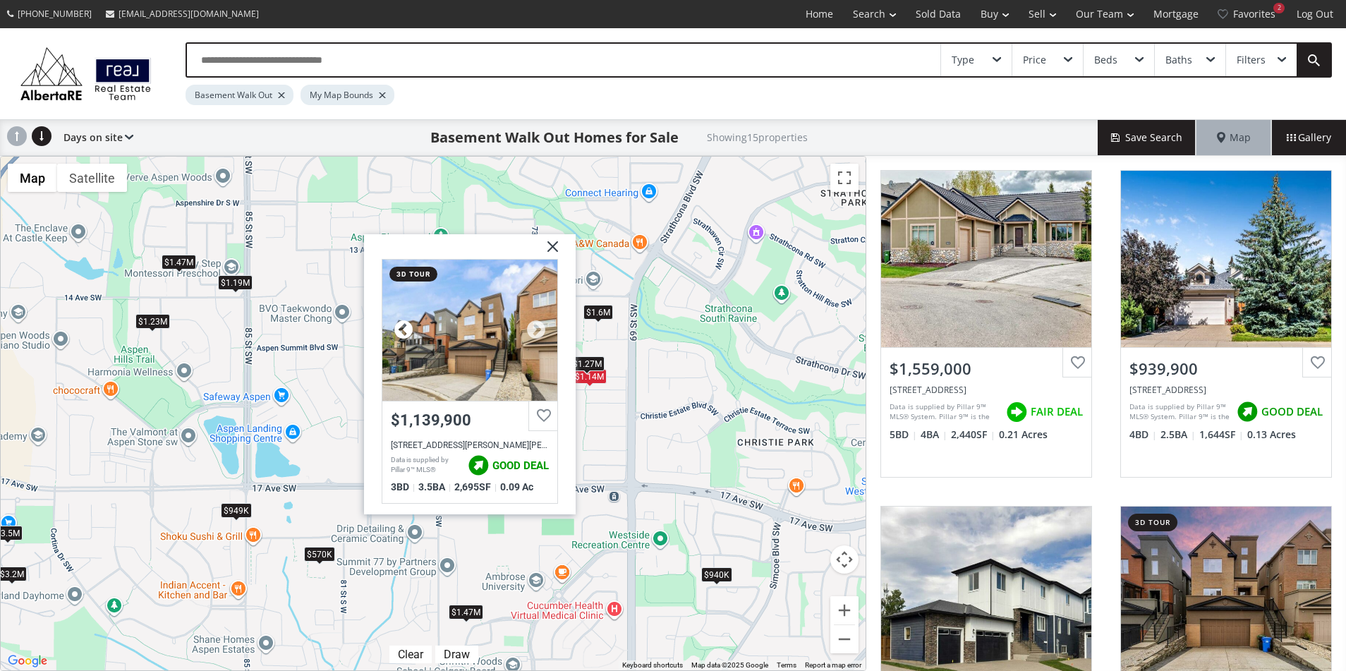
click at [404, 332] on div at bounding box center [403, 330] width 21 height 21
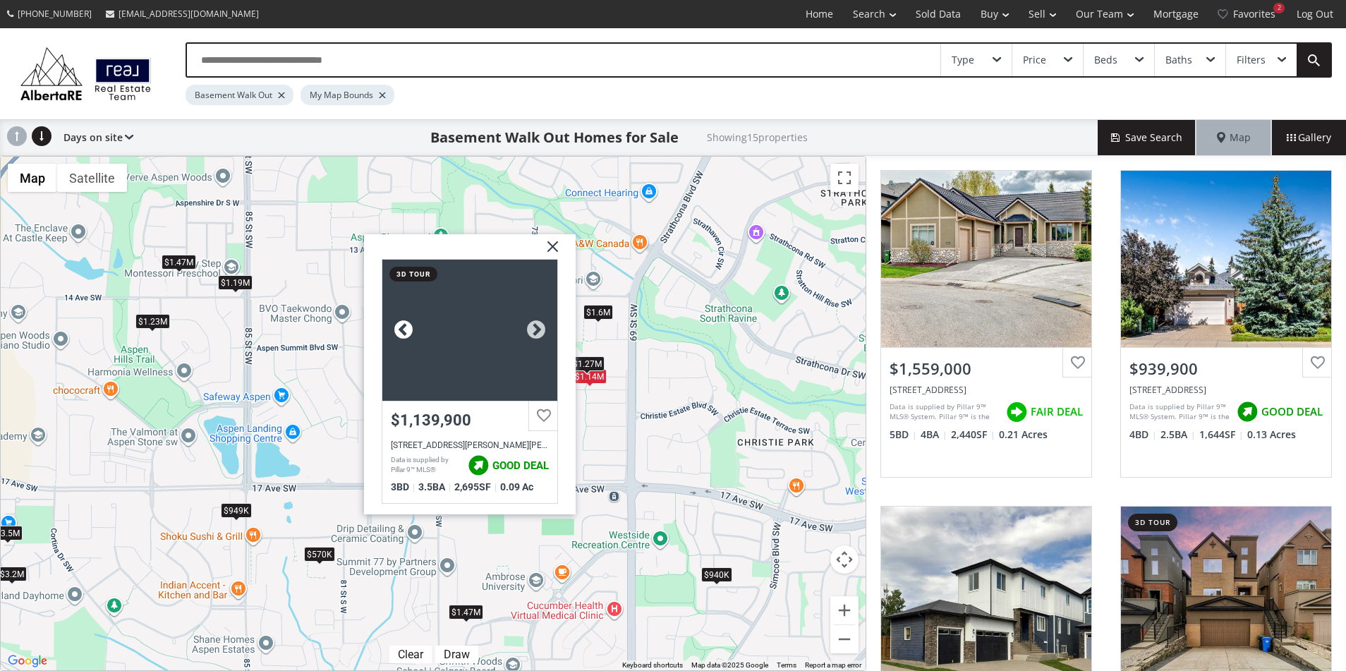
click at [404, 332] on div at bounding box center [403, 330] width 21 height 21
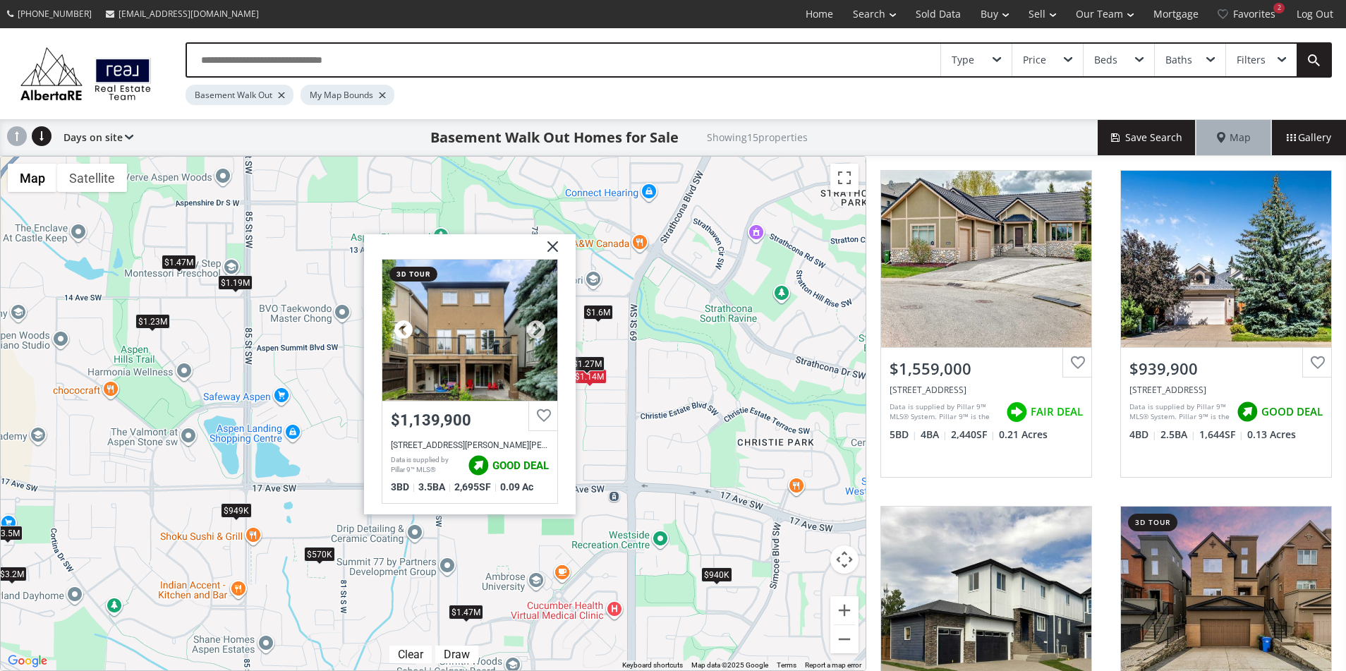
click at [404, 332] on div at bounding box center [403, 330] width 21 height 21
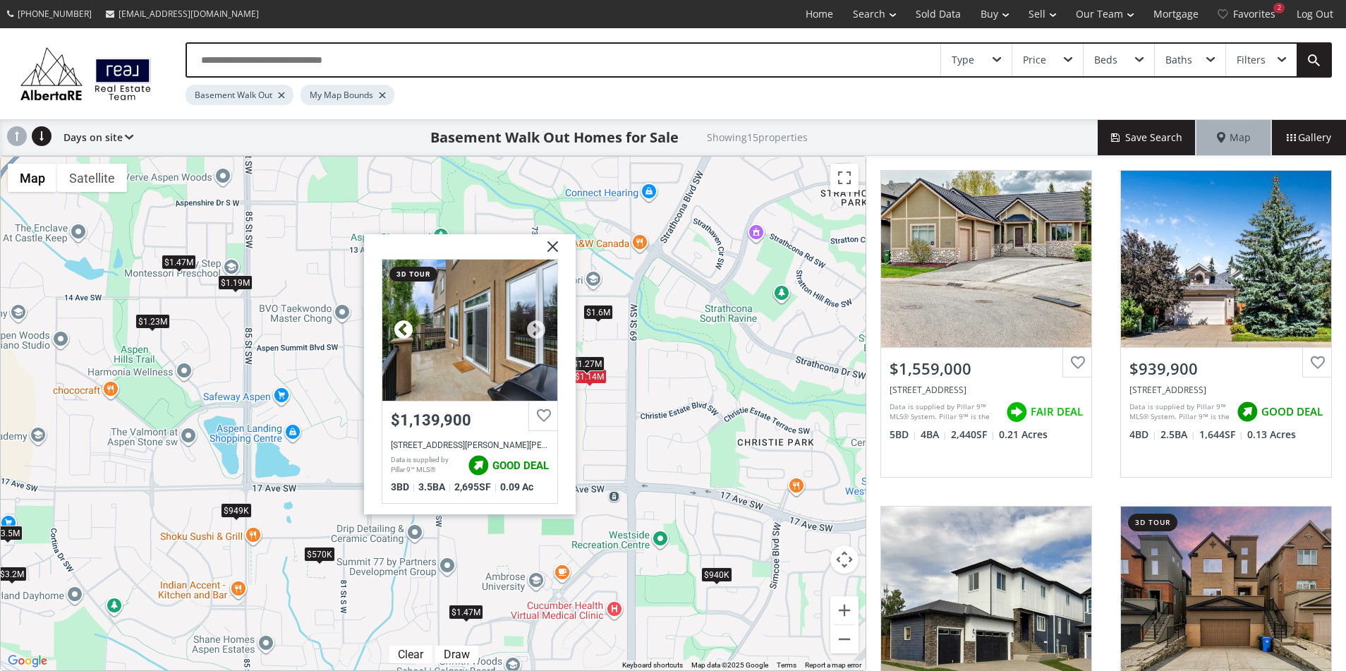
click at [404, 332] on div at bounding box center [403, 330] width 21 height 21
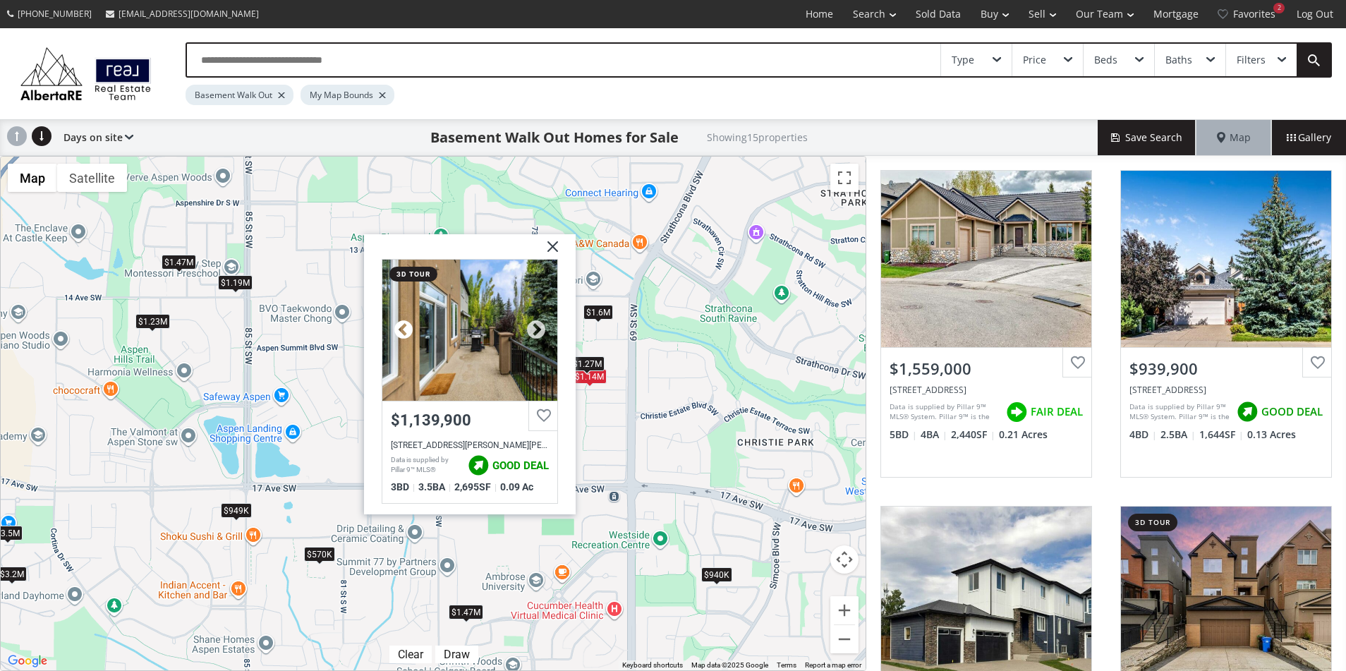
click at [404, 332] on div at bounding box center [403, 330] width 21 height 21
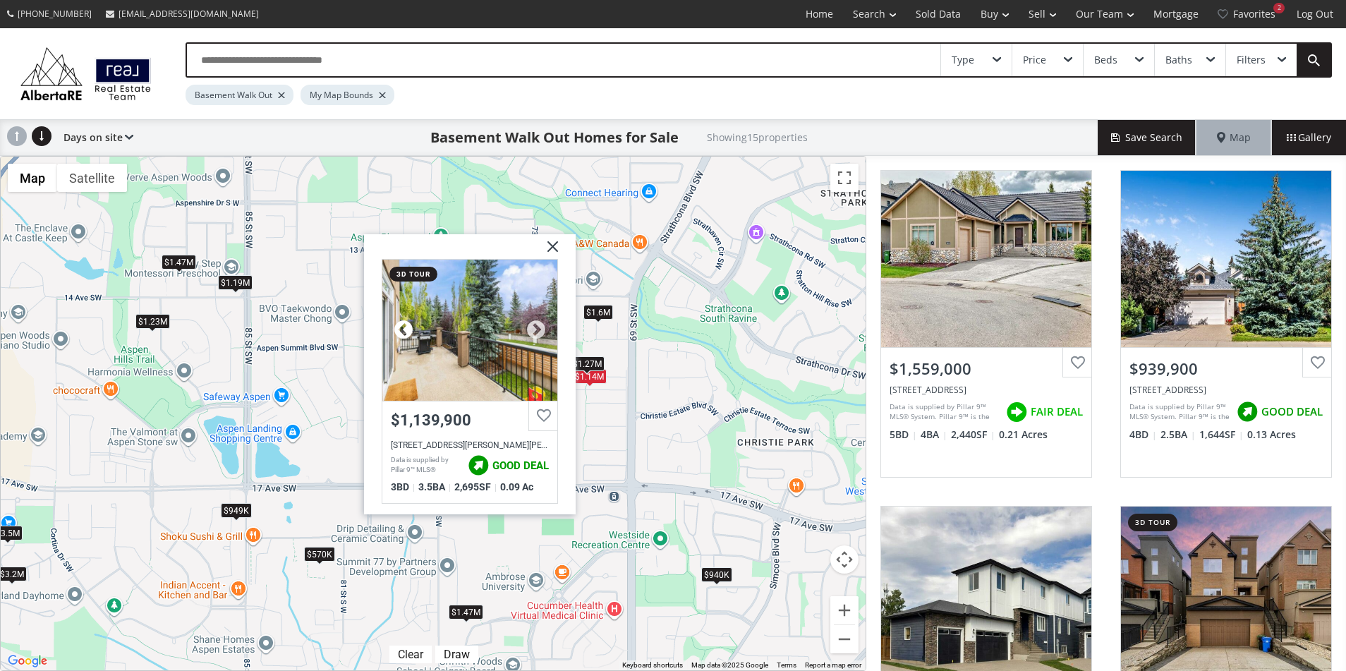
click at [404, 332] on div at bounding box center [403, 330] width 21 height 21
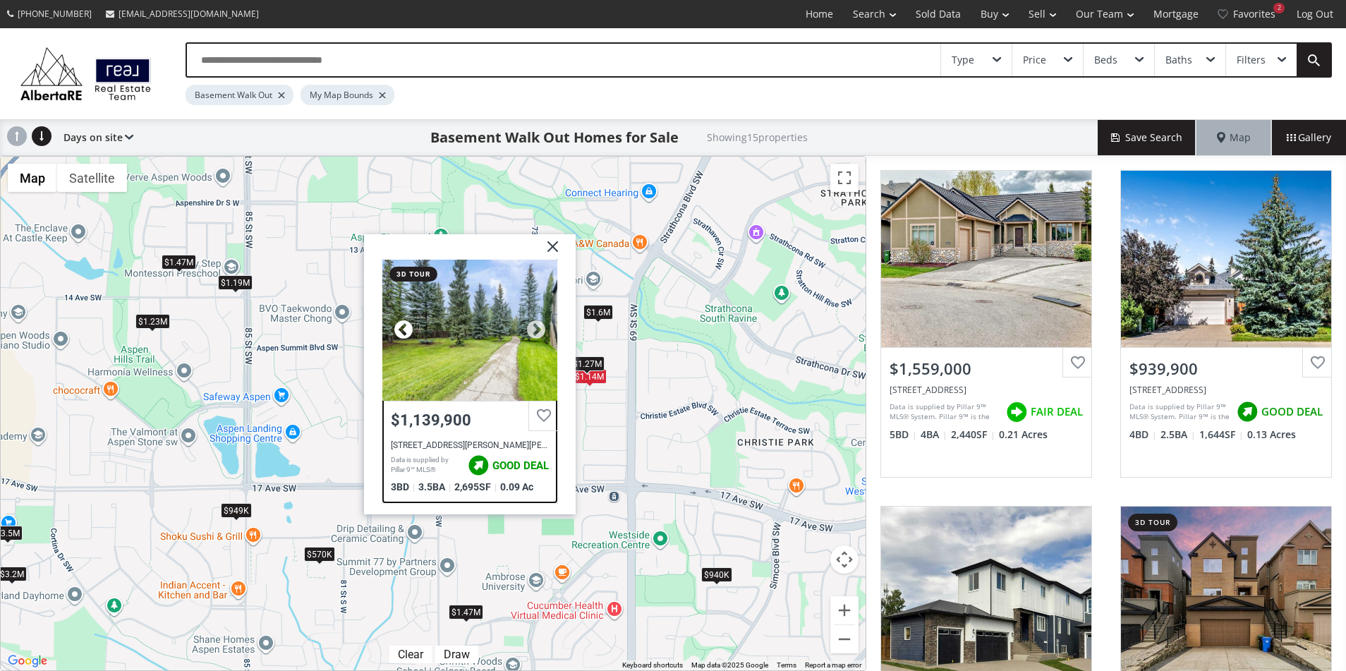
click at [404, 332] on div at bounding box center [403, 330] width 21 height 21
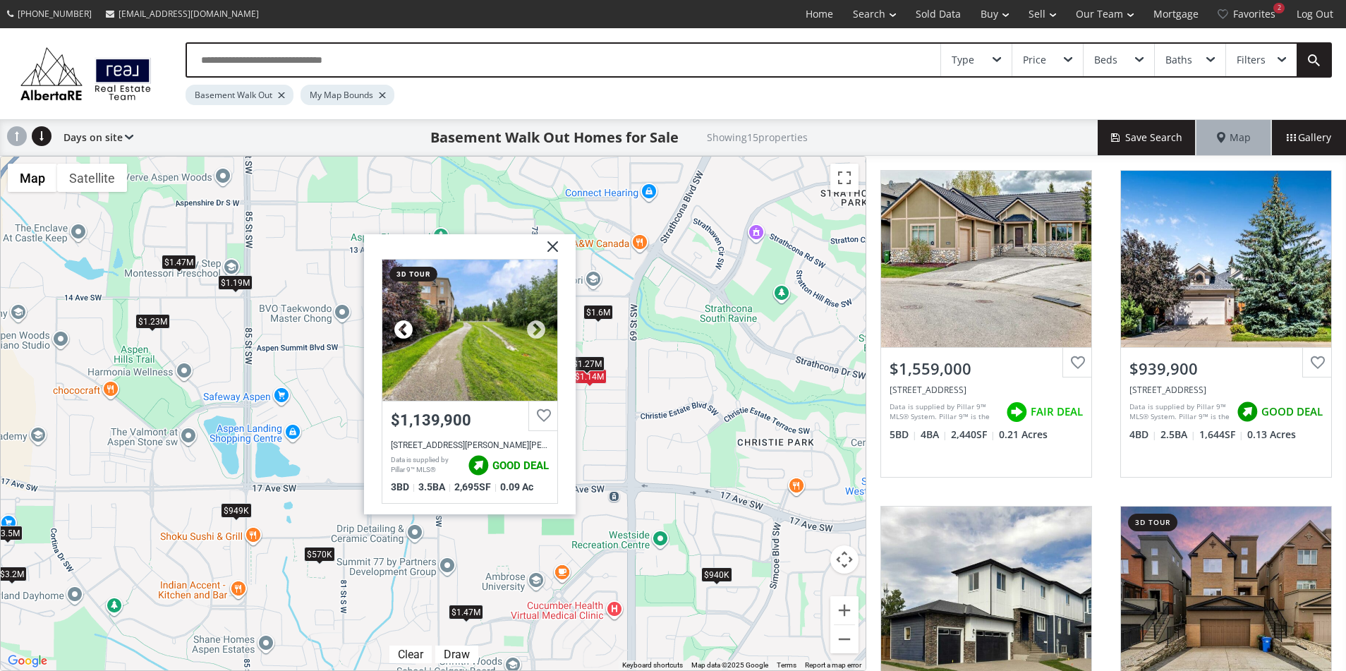
click at [404, 332] on div at bounding box center [403, 330] width 21 height 21
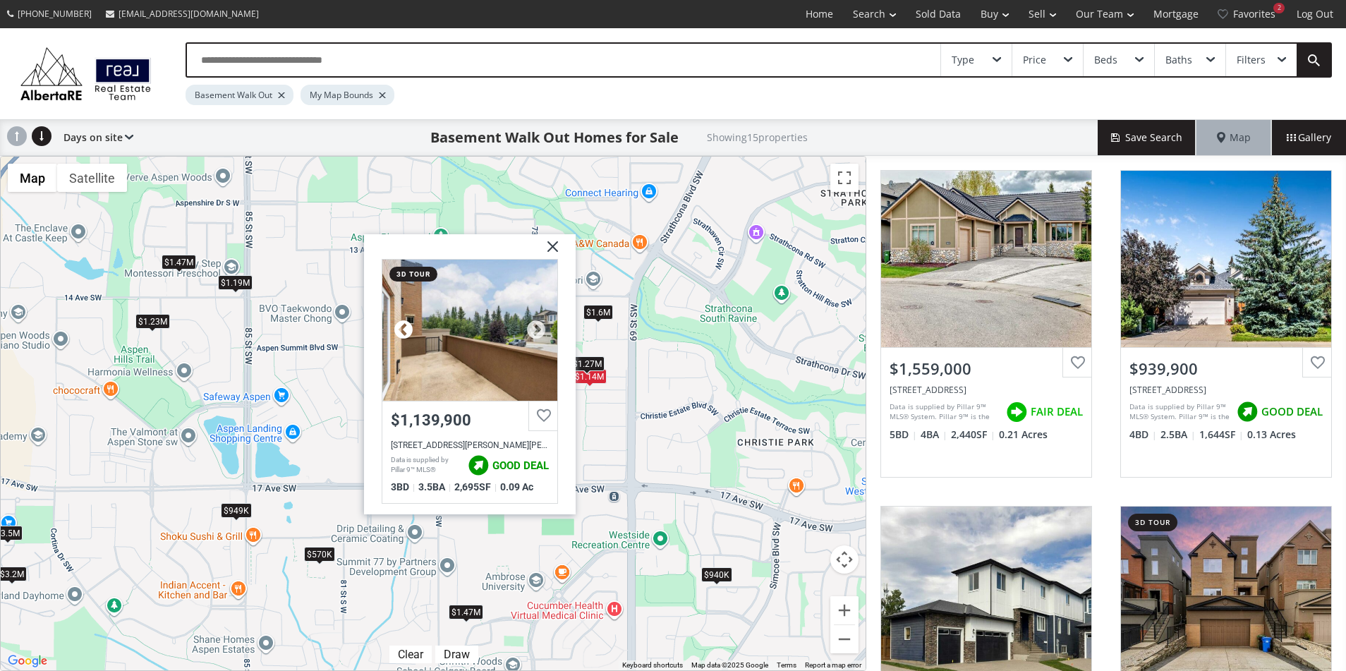
click at [404, 332] on div at bounding box center [403, 330] width 21 height 21
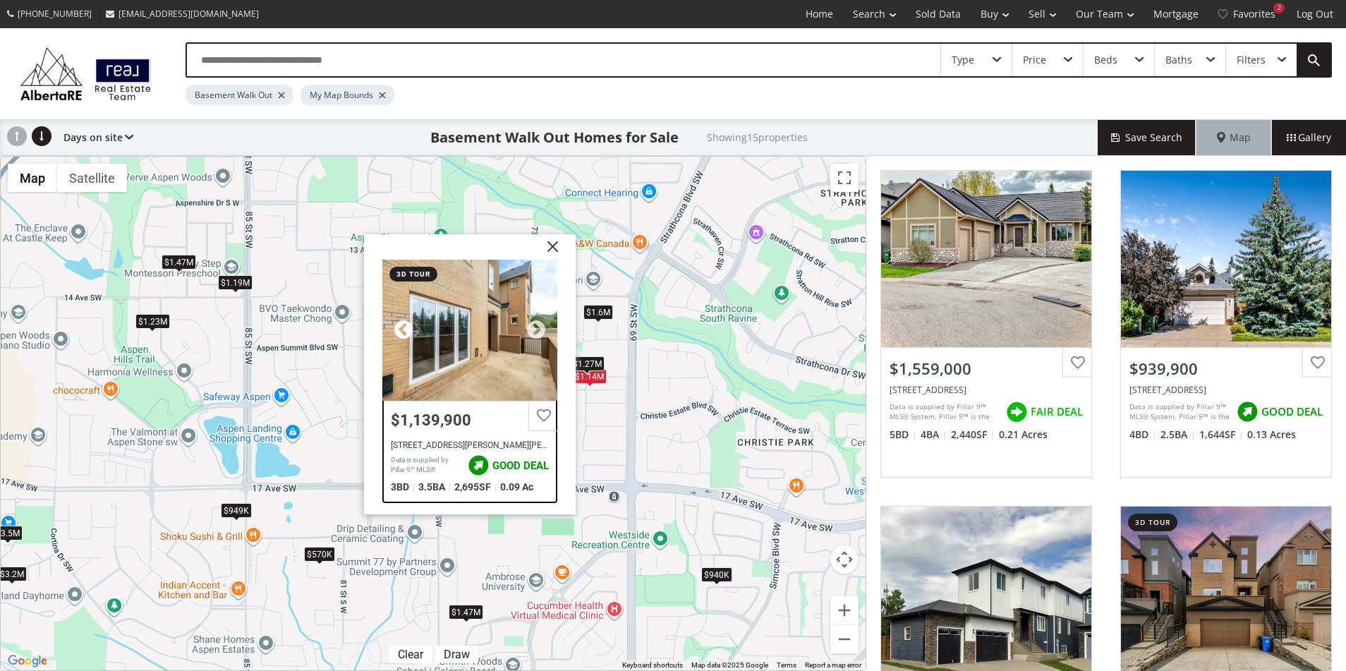
click at [404, 332] on div at bounding box center [403, 330] width 21 height 21
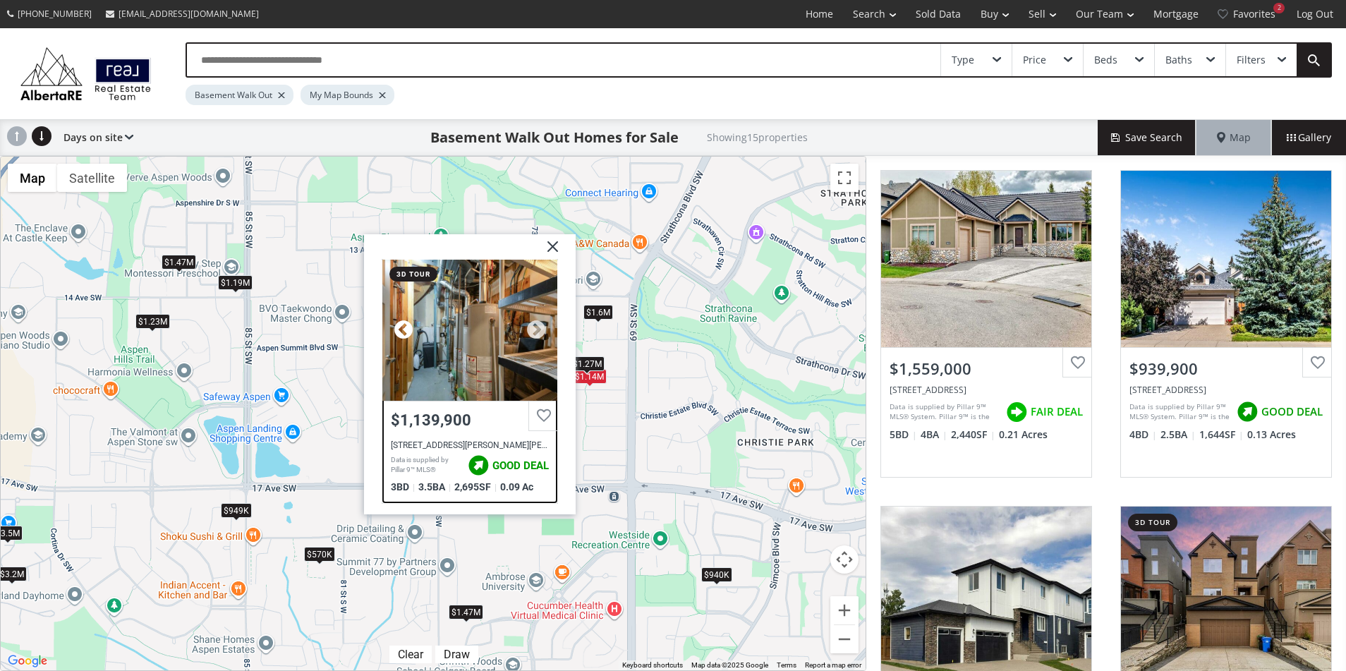
click at [404, 332] on div at bounding box center [403, 330] width 21 height 21
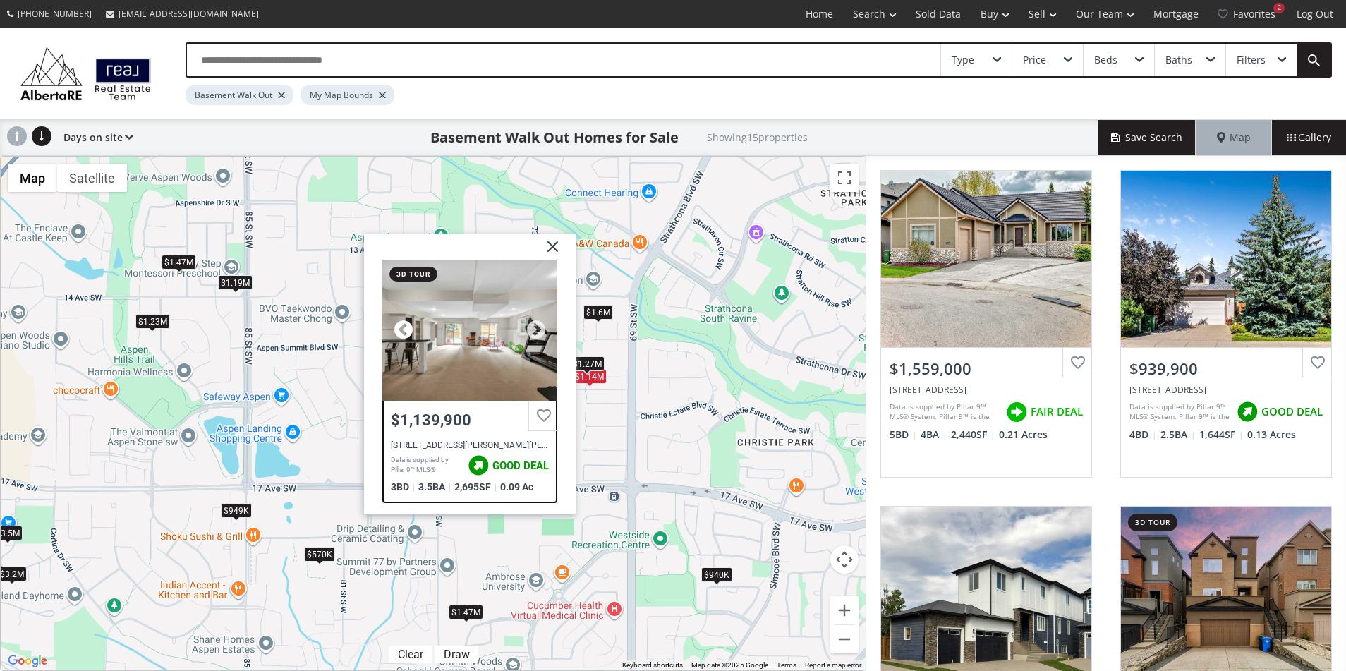
click at [404, 332] on div at bounding box center [403, 330] width 21 height 21
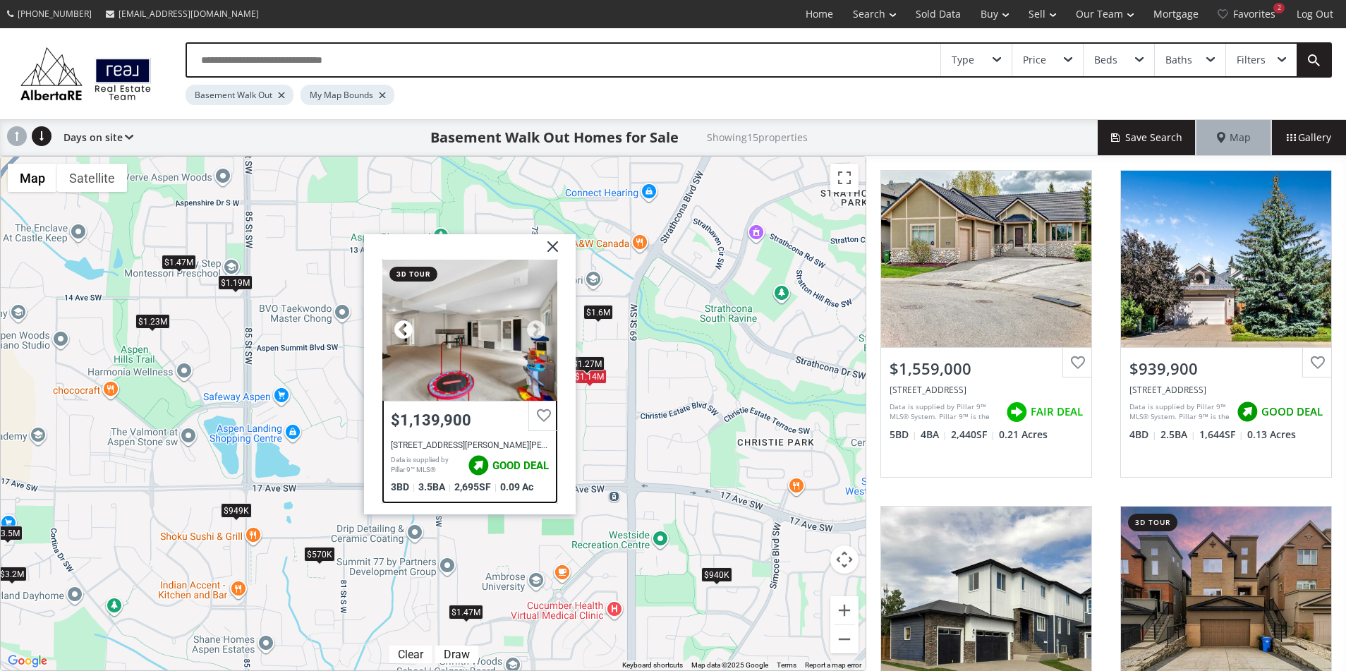
click at [404, 332] on div at bounding box center [403, 330] width 21 height 21
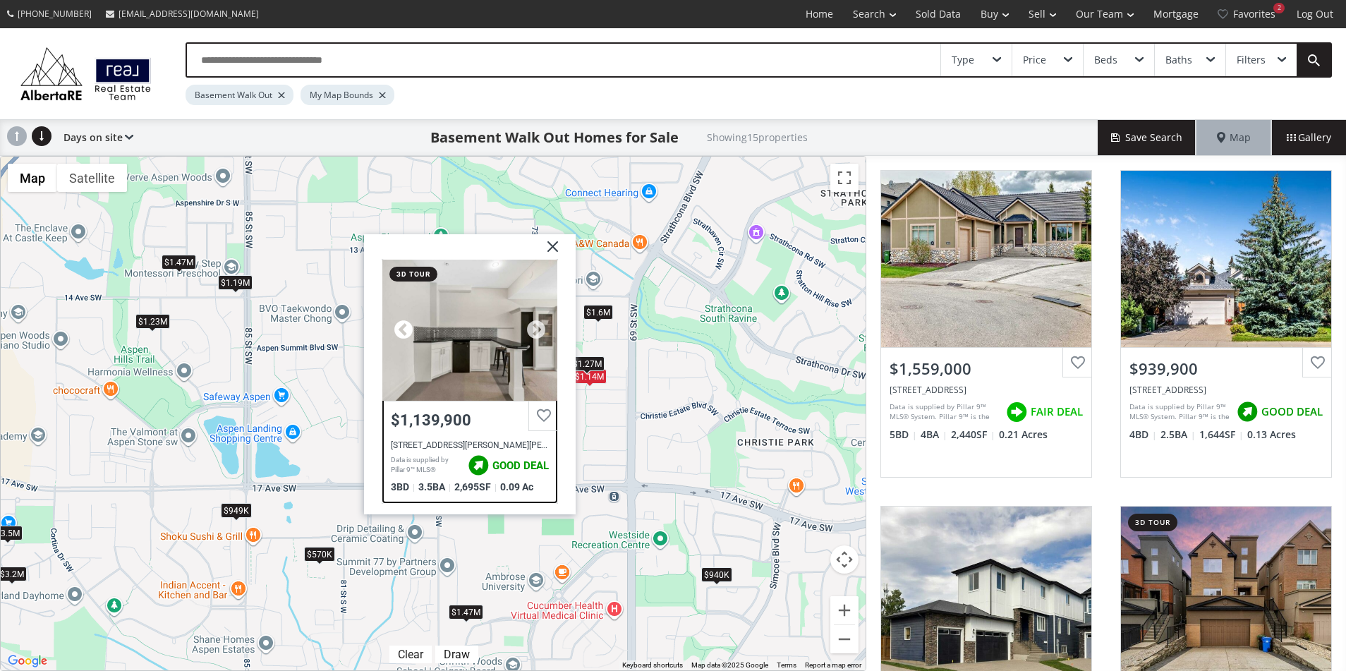
click at [404, 332] on div at bounding box center [403, 330] width 21 height 21
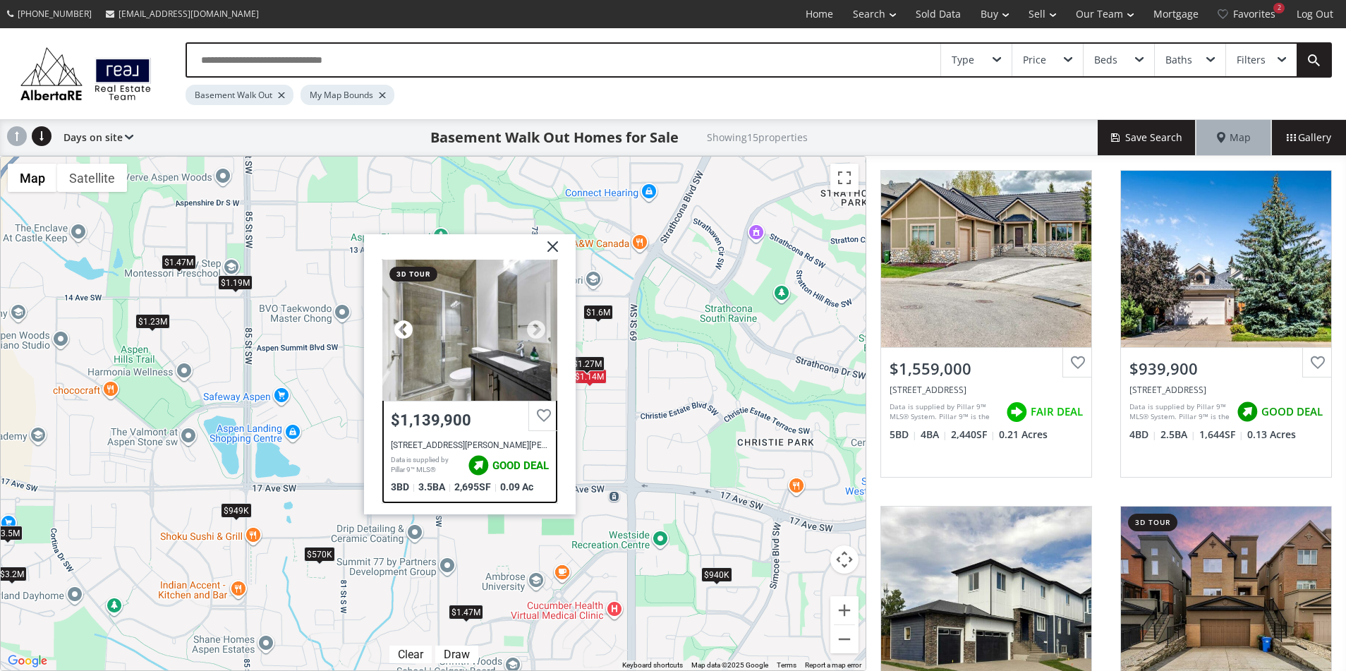
click at [404, 332] on div at bounding box center [403, 330] width 21 height 21
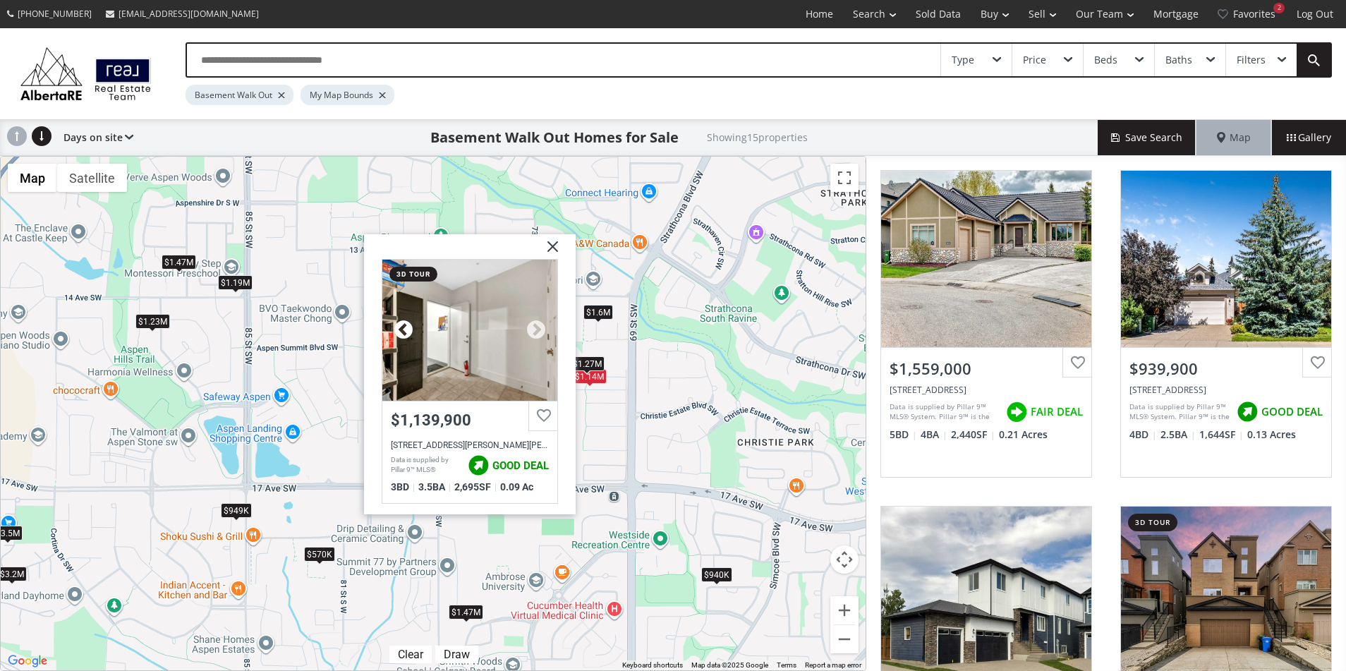
click at [404, 332] on div at bounding box center [403, 330] width 21 height 21
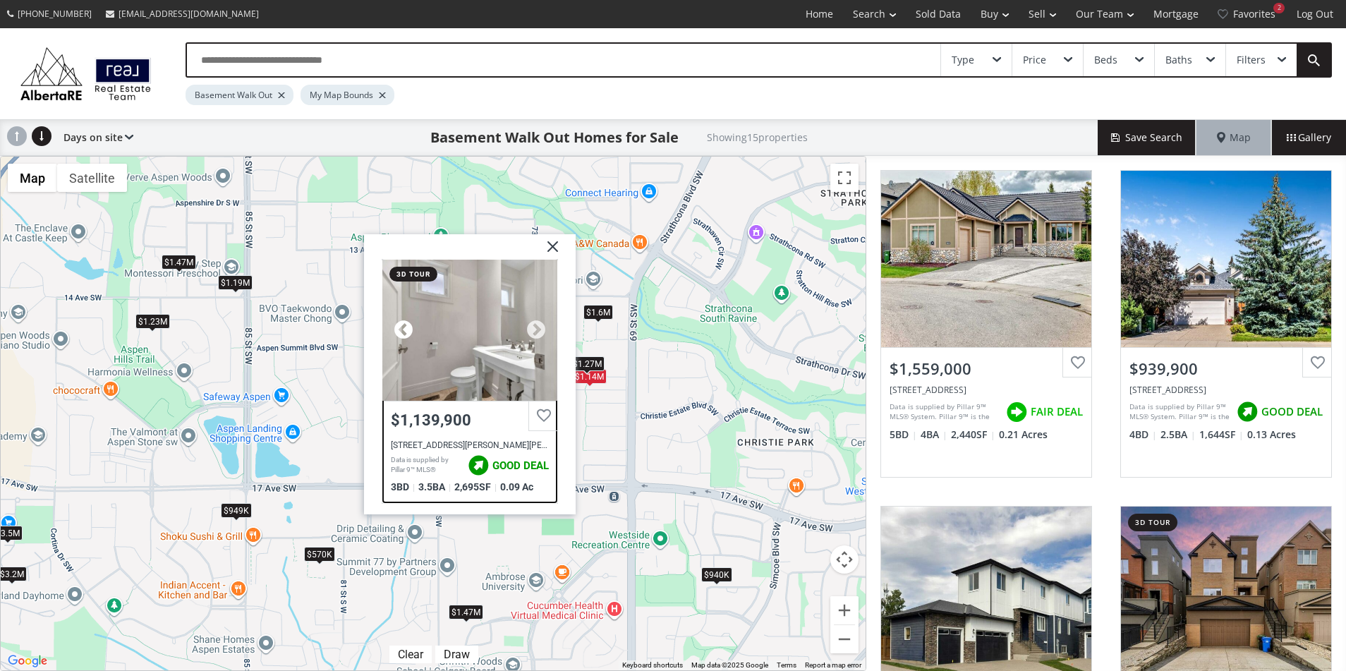
click at [404, 332] on div at bounding box center [403, 330] width 21 height 21
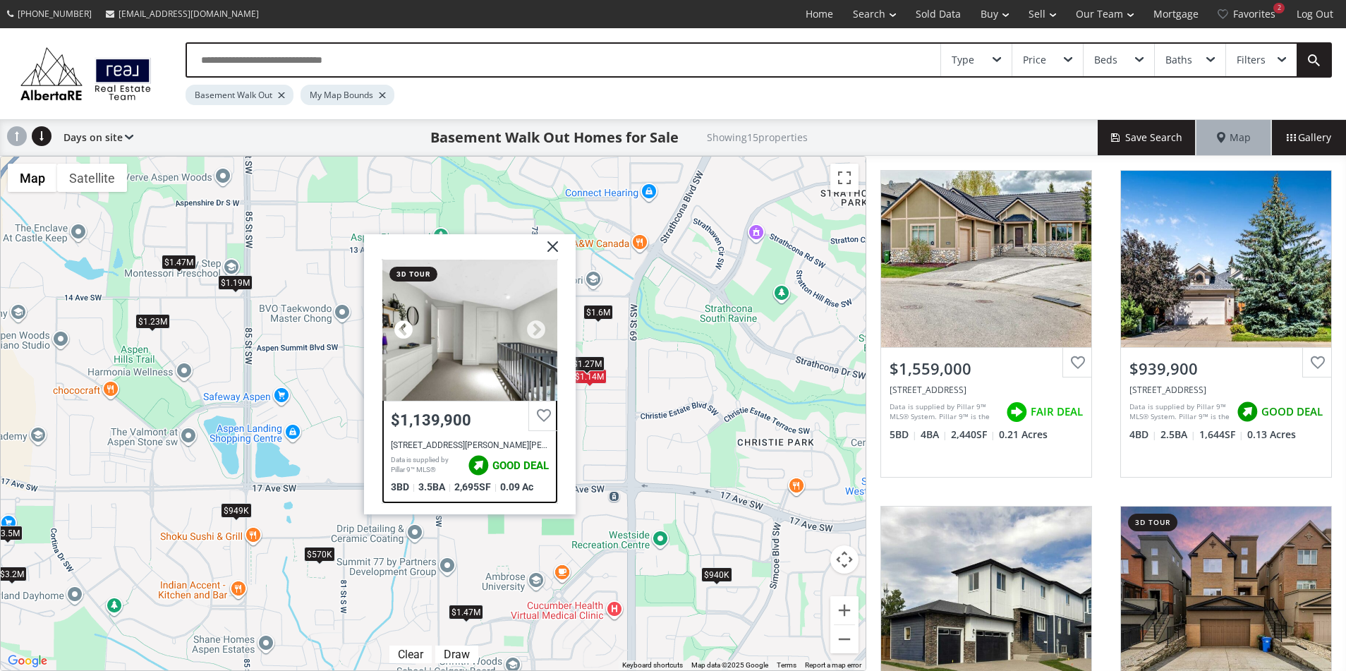
click at [404, 332] on div at bounding box center [403, 330] width 21 height 21
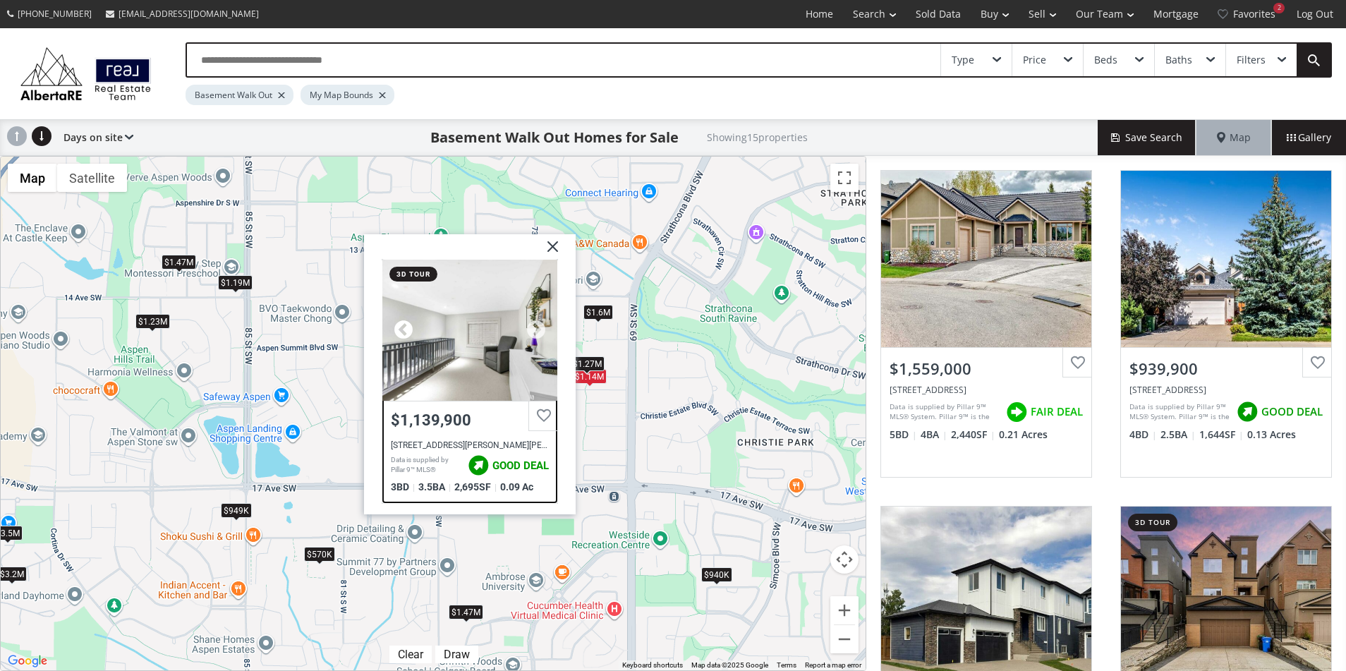
click at [404, 332] on div at bounding box center [403, 330] width 21 height 21
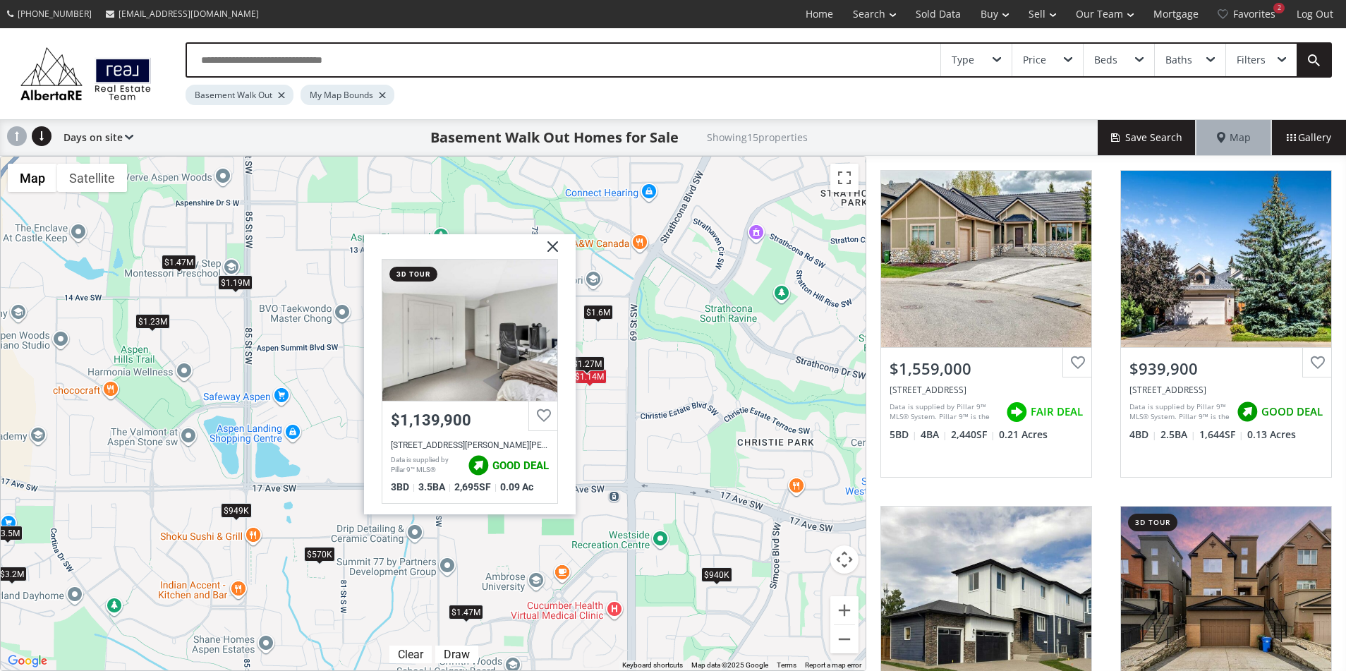
click at [555, 248] on img at bounding box center [547, 251] width 35 height 35
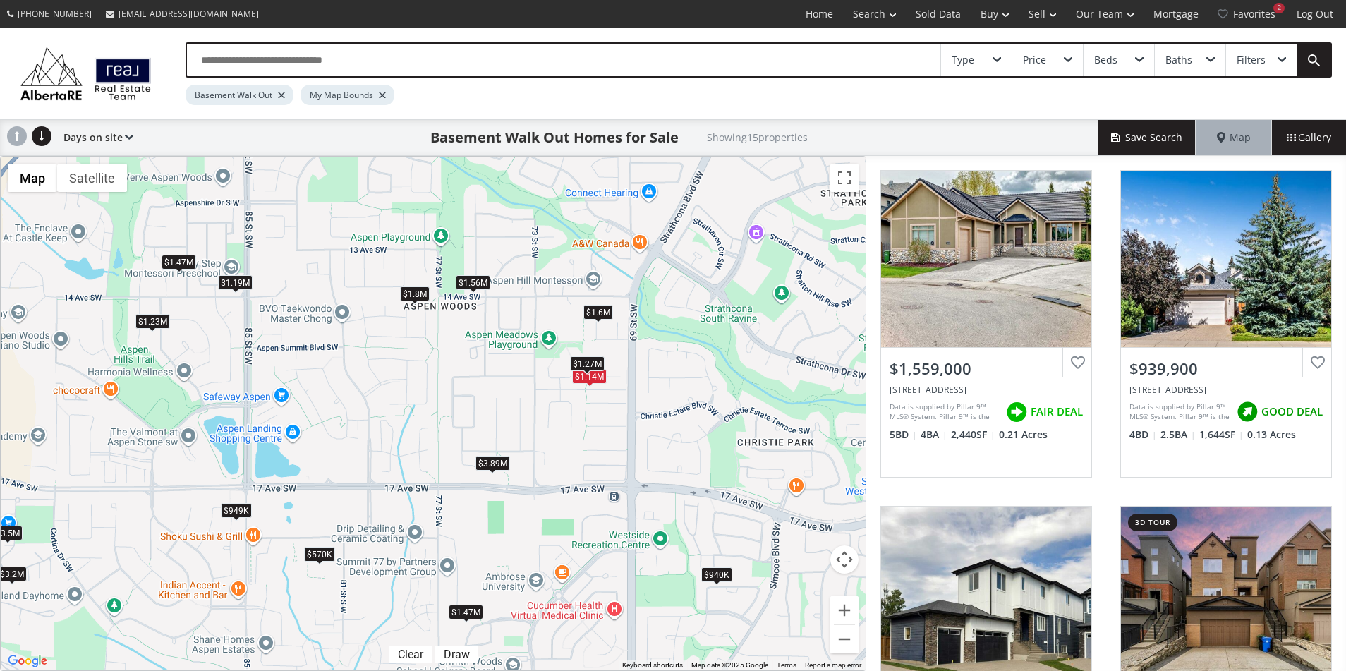
click at [224, 431] on div "To navigate, press the arrow keys. $1.56M $940K $1.6M $1.14M $3.89M $1.27M $949…" at bounding box center [433, 414] width 865 height 514
